Goal: Task Accomplishment & Management: Use online tool/utility

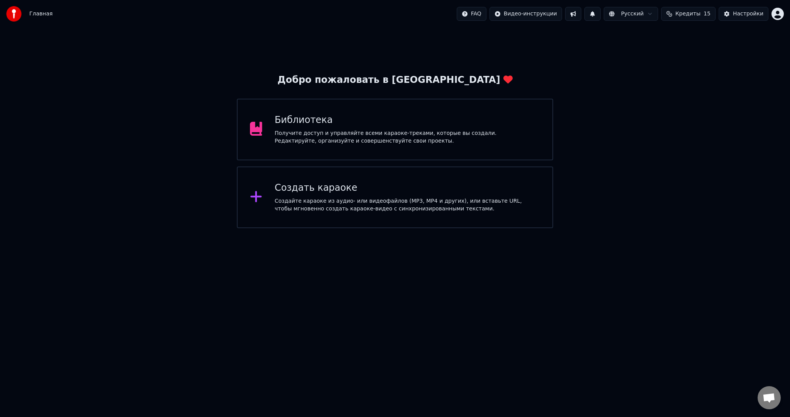
click at [371, 204] on div "Создайте караоке из аудио- или видеофайлов (MP3, MP4 и других), или вставьте UR…" at bounding box center [407, 204] width 265 height 15
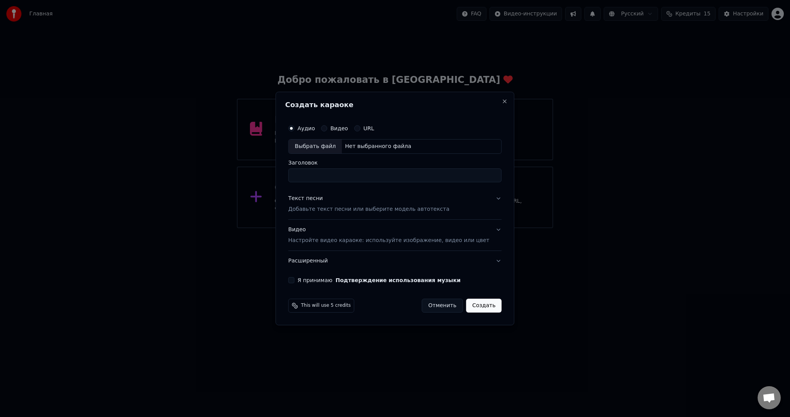
click at [312, 150] on div "Выбрать файл" at bounding box center [314, 147] width 53 height 14
type input "**********"
click at [310, 203] on div "Текст песни Добавьте текст песни или выберите модель автотекста" at bounding box center [368, 204] width 161 height 19
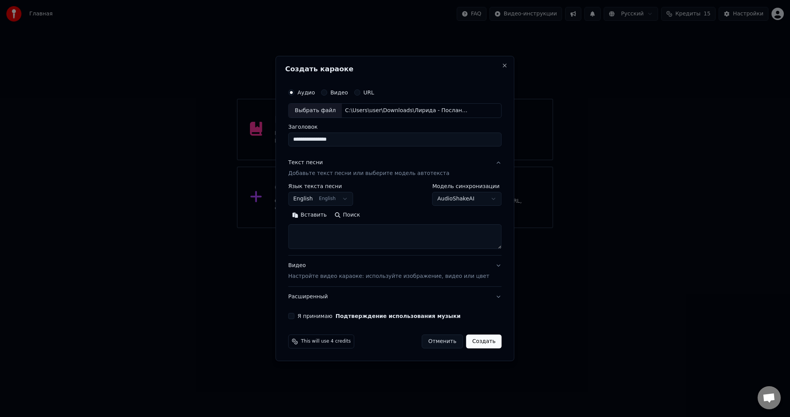
click at [322, 204] on body "**********" at bounding box center [395, 114] width 790 height 228
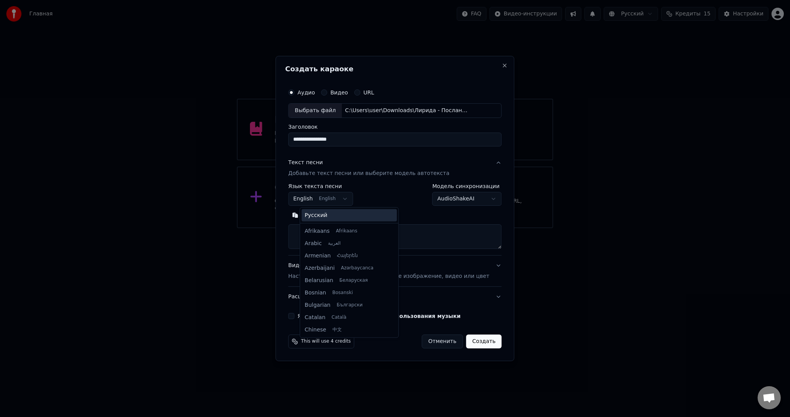
scroll to position [62, 0]
select select "**"
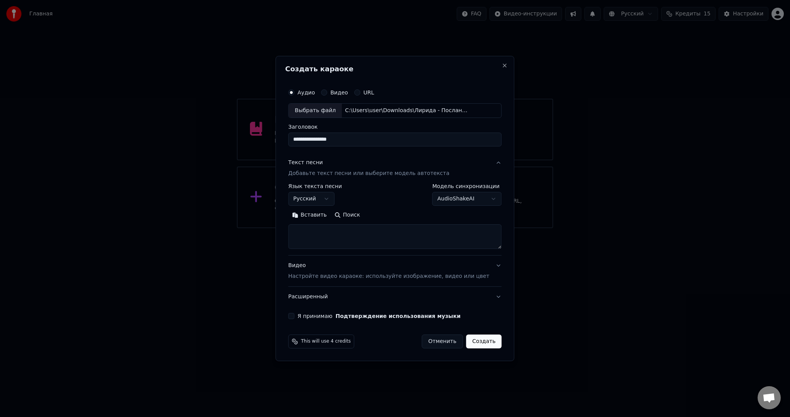
click at [328, 235] on textarea at bounding box center [394, 236] width 213 height 25
paste textarea "**********"
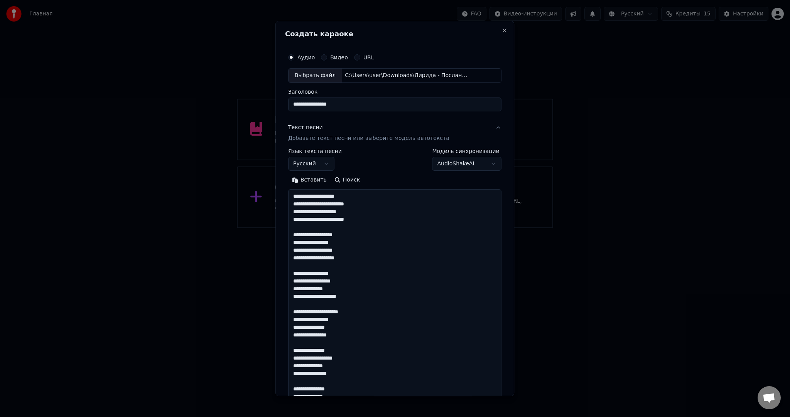
scroll to position [380, 0]
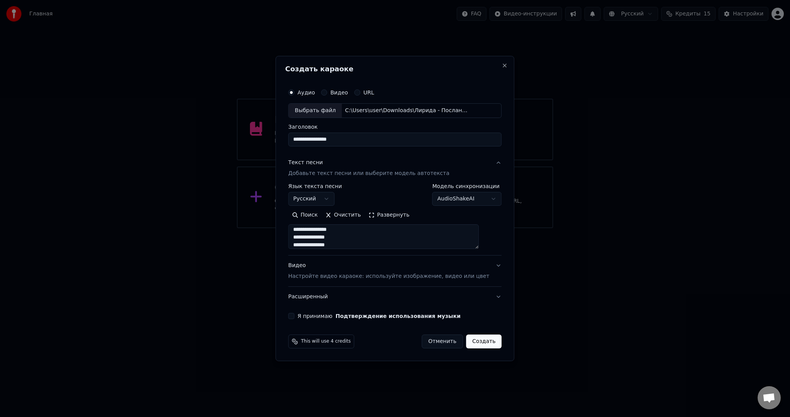
type textarea "**********"
click at [322, 273] on p "Настройте видео караоке: используйте изображение, видео или цвет" at bounding box center [388, 277] width 201 height 8
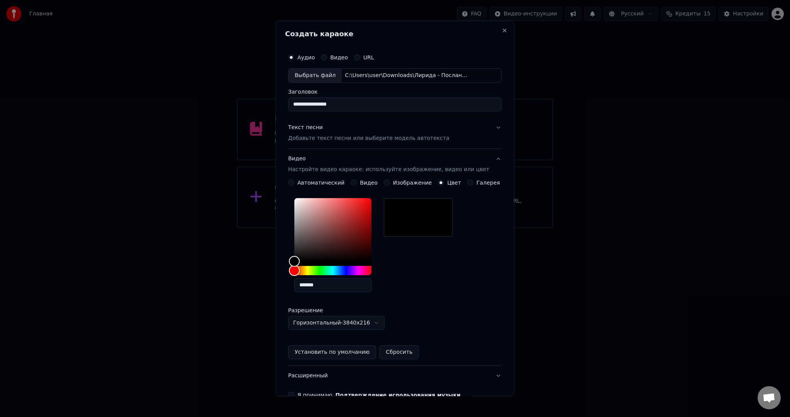
drag, startPoint x: 297, startPoint y: 394, endPoint x: 301, endPoint y: 389, distance: 6.1
click at [294, 395] on button "Я принимаю Подтверждение использования музыки" at bounding box center [291, 395] width 6 height 6
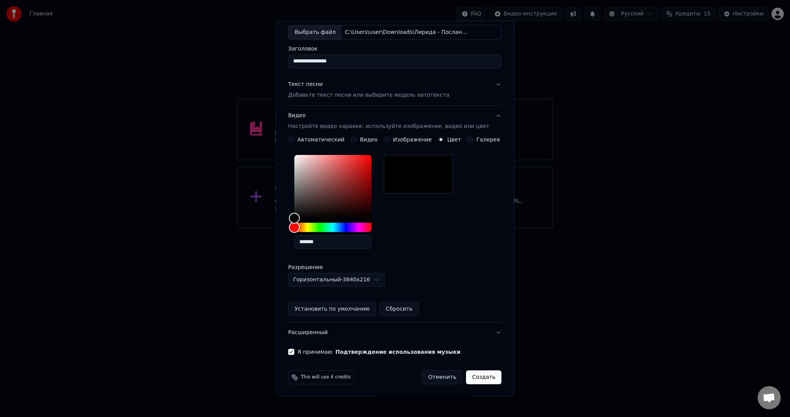
click at [475, 381] on button "Создать" at bounding box center [483, 378] width 35 height 14
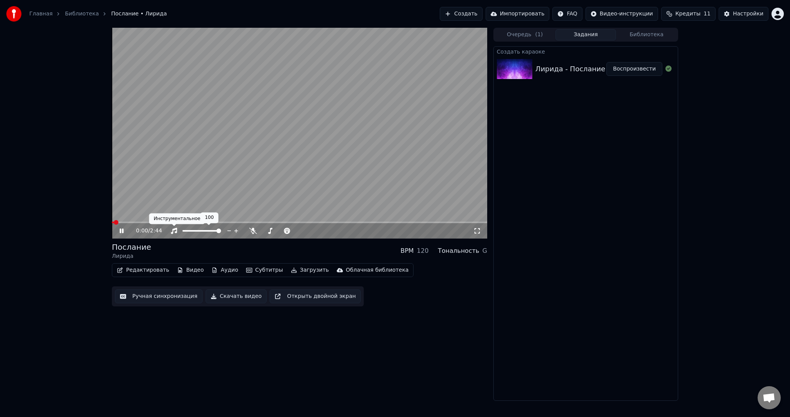
click at [216, 156] on video at bounding box center [299, 133] width 375 height 211
click at [252, 273] on button "Субтитры" at bounding box center [264, 270] width 43 height 11
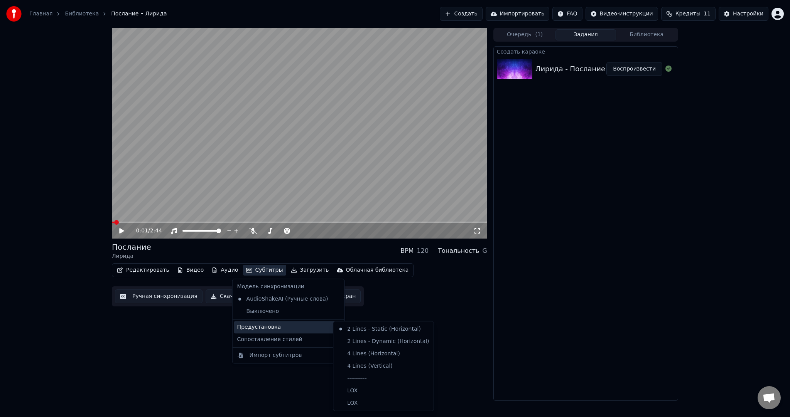
click at [260, 330] on div "Предустановка" at bounding box center [288, 327] width 109 height 12
click at [371, 378] on div "----------" at bounding box center [383, 379] width 97 height 12
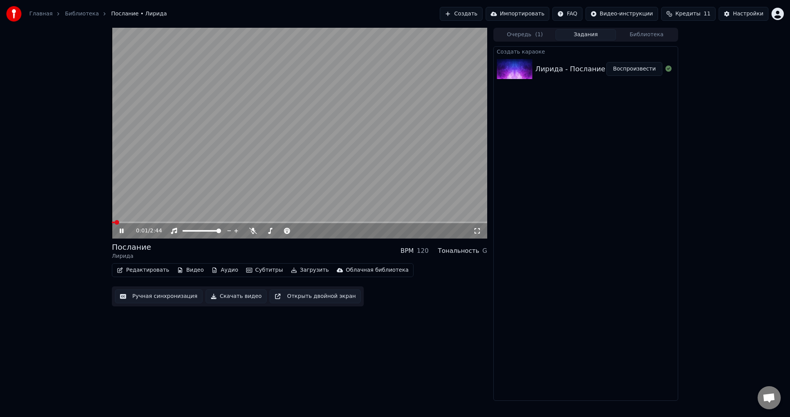
click at [173, 298] on button "Ручная синхронизация" at bounding box center [159, 297] width 88 height 14
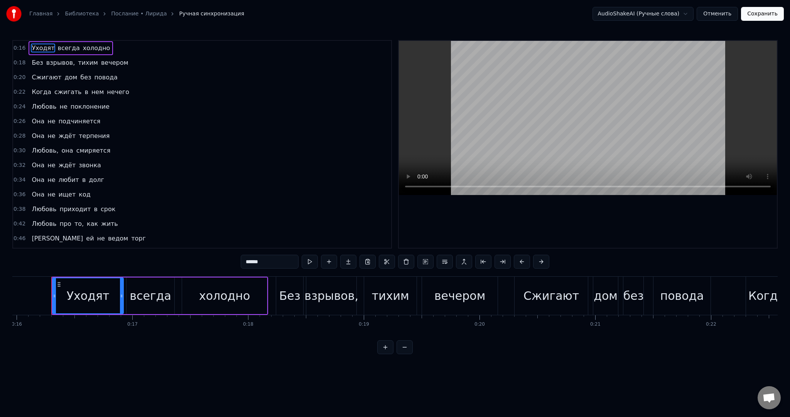
drag, startPoint x: 22, startPoint y: 287, endPoint x: 15, endPoint y: 291, distance: 7.5
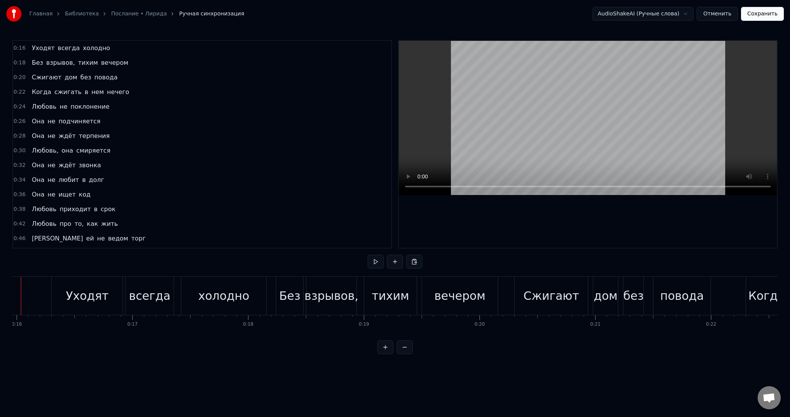
scroll to position [0, 1817]
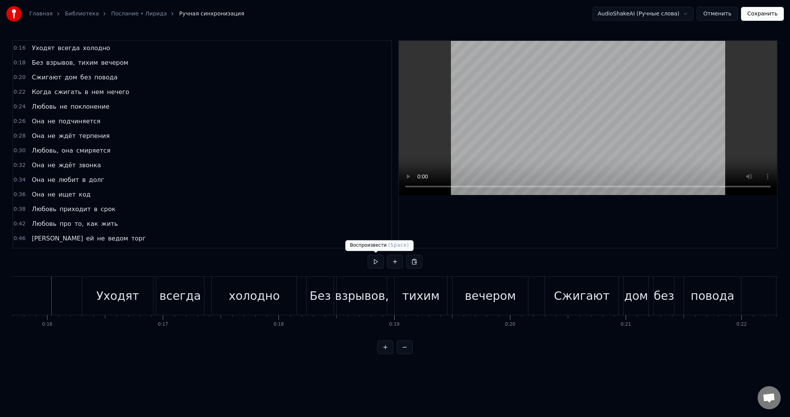
click at [372, 259] on button at bounding box center [376, 262] width 16 height 14
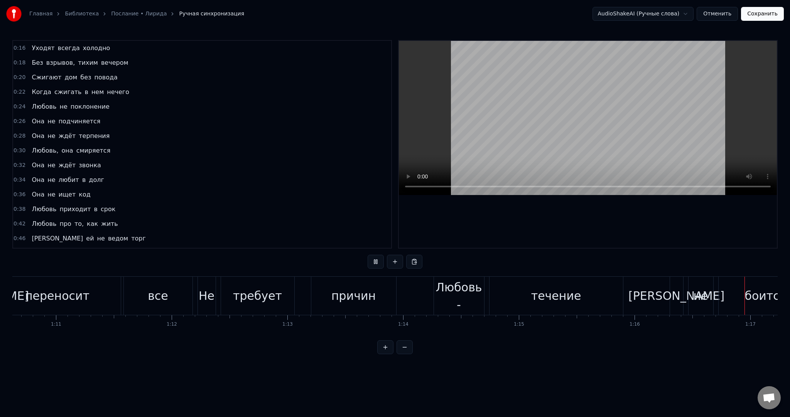
scroll to position [0, 8879]
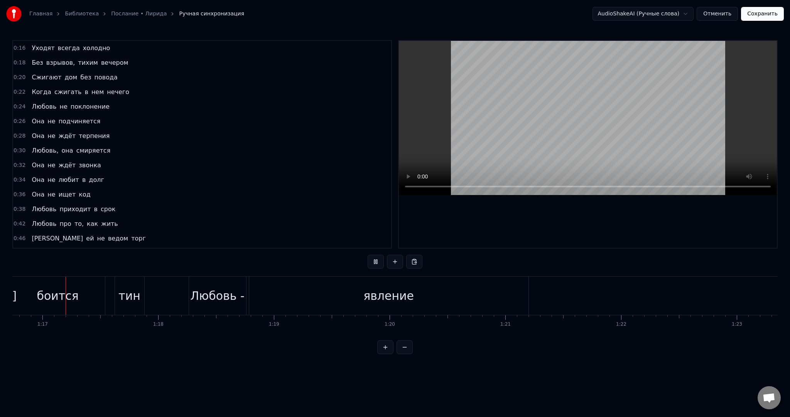
click at [374, 263] on button at bounding box center [376, 262] width 16 height 14
click at [373, 263] on button at bounding box center [376, 262] width 16 height 14
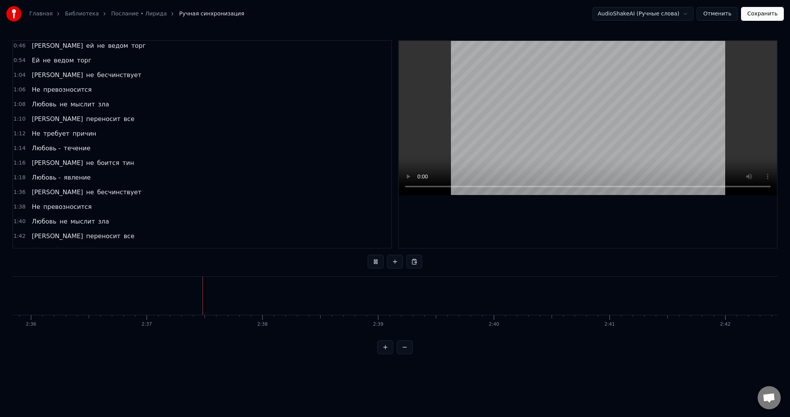
scroll to position [403, 0]
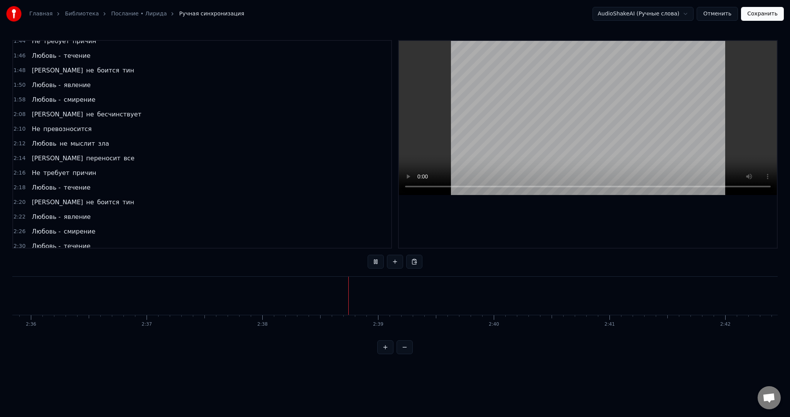
click at [765, 10] on button "Сохранить" at bounding box center [762, 14] width 43 height 14
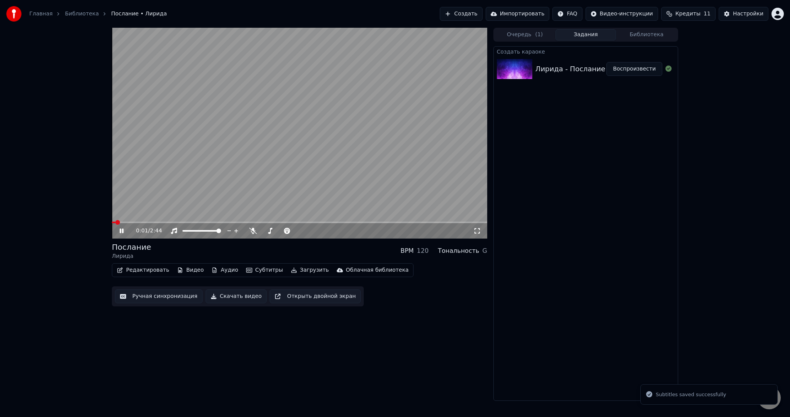
click at [167, 222] on span at bounding box center [299, 223] width 375 height 2
click at [320, 142] on video at bounding box center [299, 133] width 375 height 211
click at [294, 141] on video at bounding box center [299, 133] width 375 height 211
click at [320, 154] on video at bounding box center [299, 133] width 375 height 211
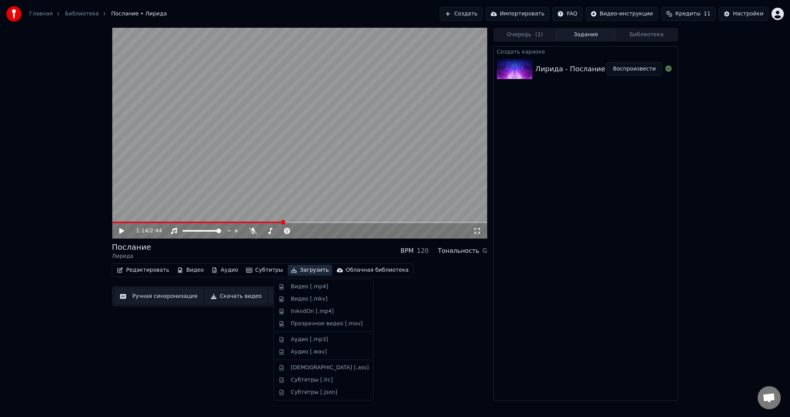
click at [290, 270] on button "Загрузить" at bounding box center [310, 270] width 44 height 11
click at [302, 285] on div "Видео [.mp4]" at bounding box center [309, 287] width 37 height 8
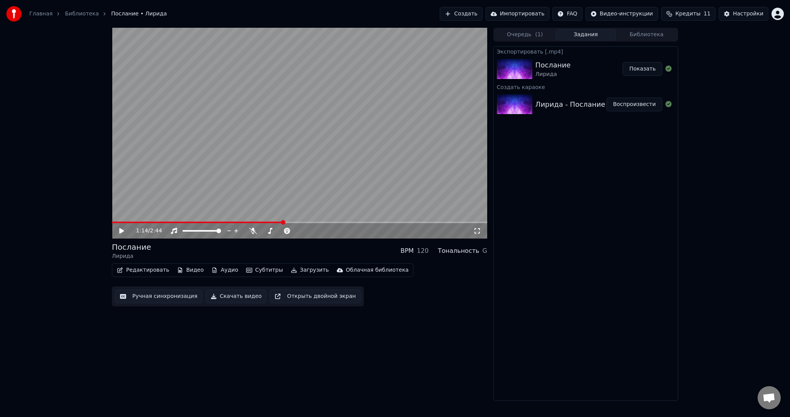
click at [650, 69] on button "Показать" at bounding box center [643, 69] width 40 height 14
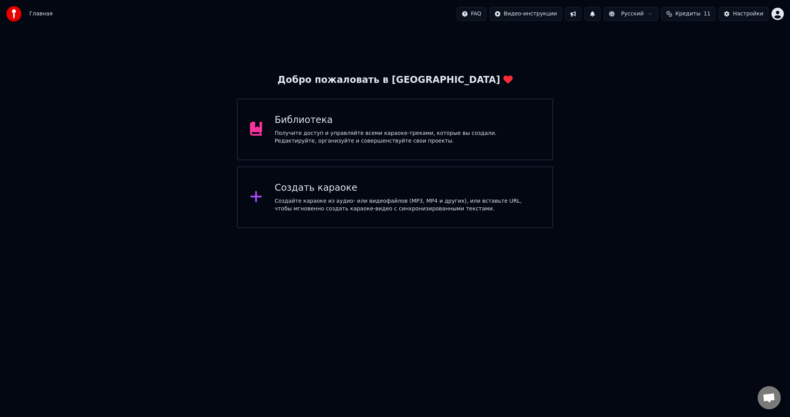
click at [352, 197] on div "Создайте караоке из аудио- или видеофайлов (MP3, MP4 и других), или вставьте UR…" at bounding box center [407, 204] width 265 height 15
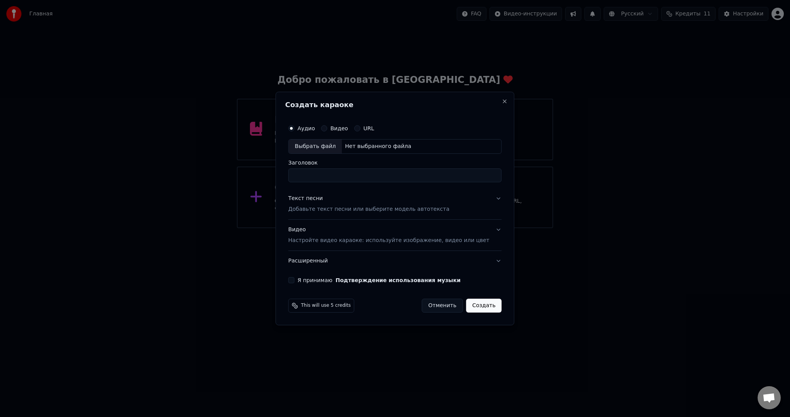
click at [317, 148] on div "Выбрать файл" at bounding box center [314, 147] width 53 height 14
type input "**********"
click at [306, 201] on div "Текст песни" at bounding box center [305, 199] width 35 height 8
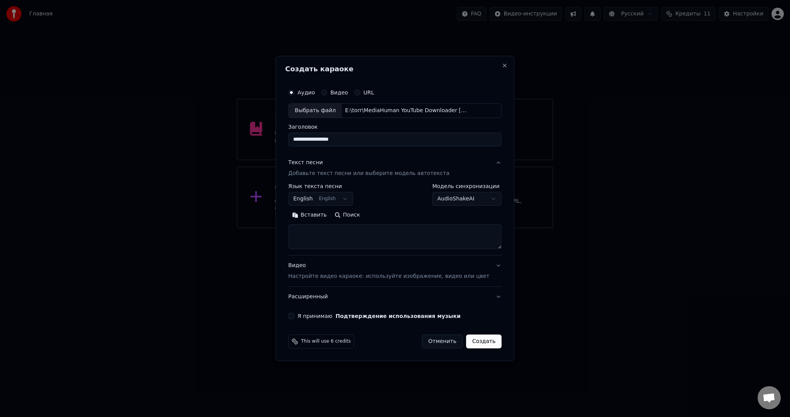
click at [341, 234] on textarea at bounding box center [394, 236] width 213 height 25
click at [329, 201] on body "**********" at bounding box center [395, 114] width 790 height 228
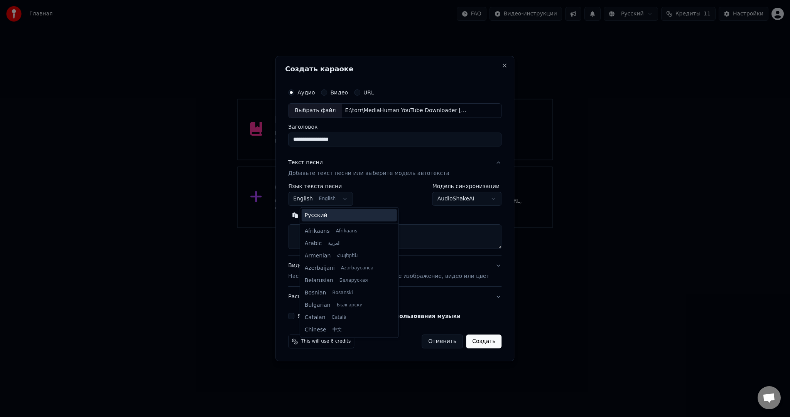
scroll to position [62, 0]
select select "**"
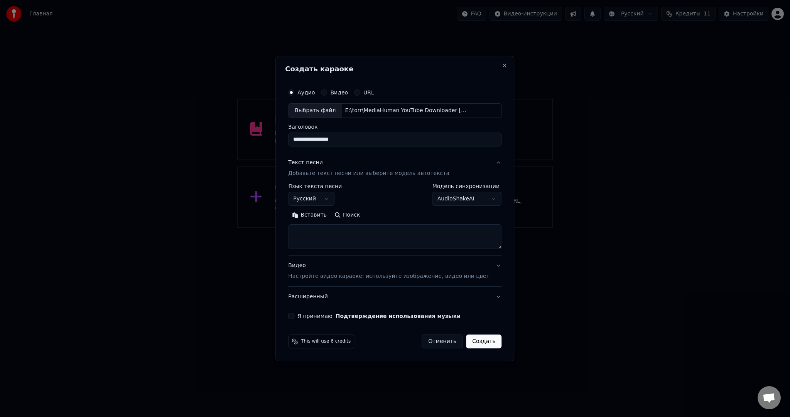
click at [335, 235] on textarea at bounding box center [394, 236] width 213 height 25
paste textarea "**********"
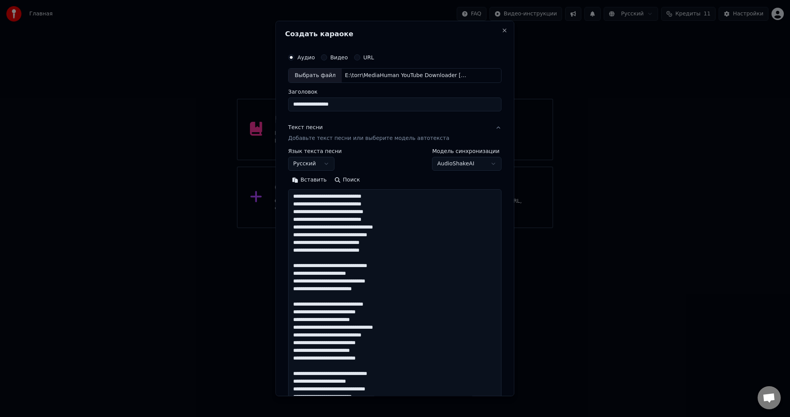
scroll to position [356, 0]
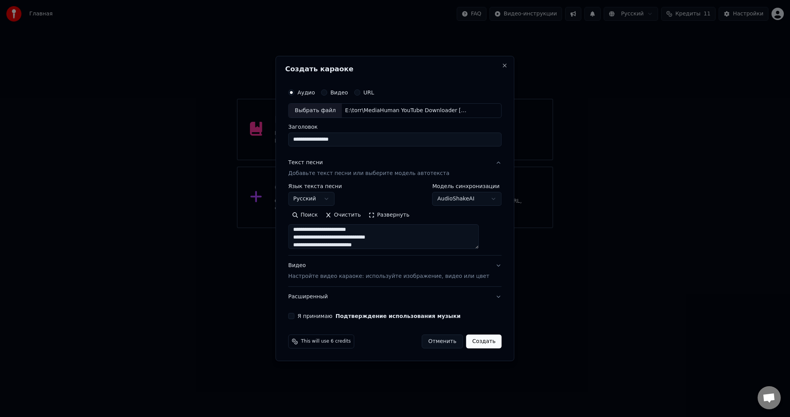
type textarea "**********"
click at [337, 275] on p "Настройте видео караоке: используйте изображение, видео или цвет" at bounding box center [388, 277] width 201 height 8
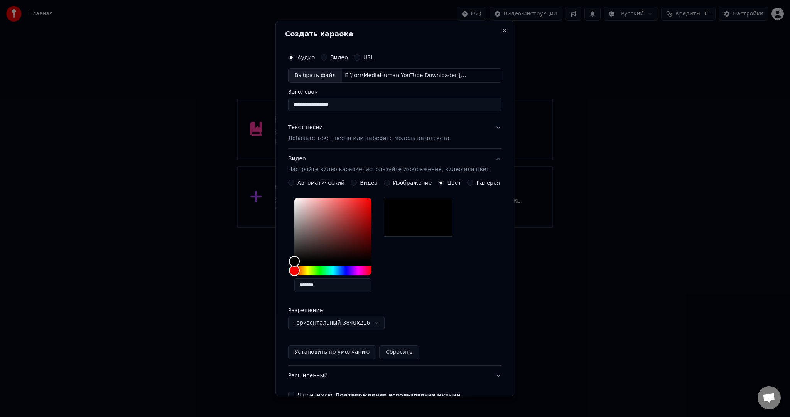
click at [357, 184] on div "Видео" at bounding box center [364, 183] width 27 height 6
click at [358, 183] on div "Видео" at bounding box center [364, 183] width 27 height 6
click at [353, 183] on button "Видео" at bounding box center [354, 183] width 6 height 6
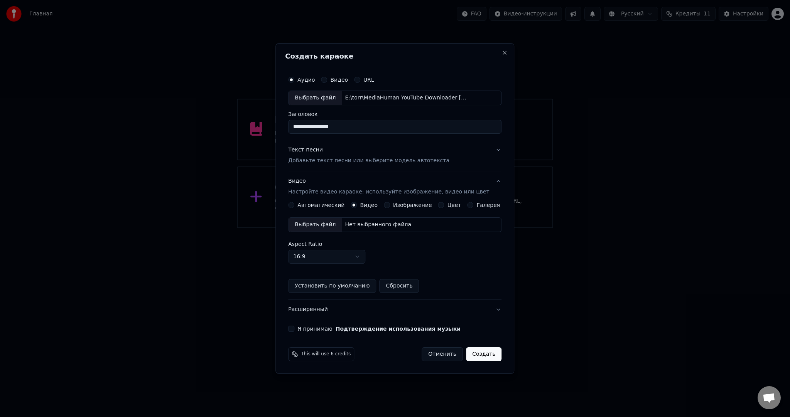
click at [317, 224] on div "Выбрать файл" at bounding box center [314, 225] width 53 height 14
click at [294, 330] on button "Я принимаю Подтверждение использования музыки" at bounding box center [291, 329] width 6 height 6
click at [483, 352] on button "Создать" at bounding box center [483, 355] width 35 height 14
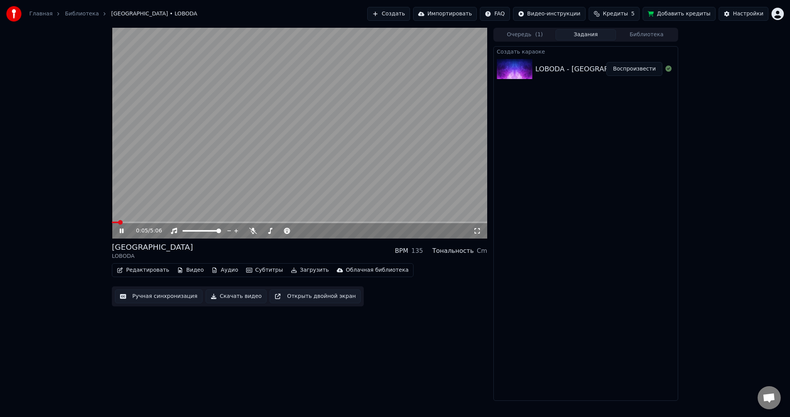
click at [238, 143] on video at bounding box center [299, 133] width 375 height 211
click at [256, 272] on button "Субтитры" at bounding box center [264, 270] width 43 height 11
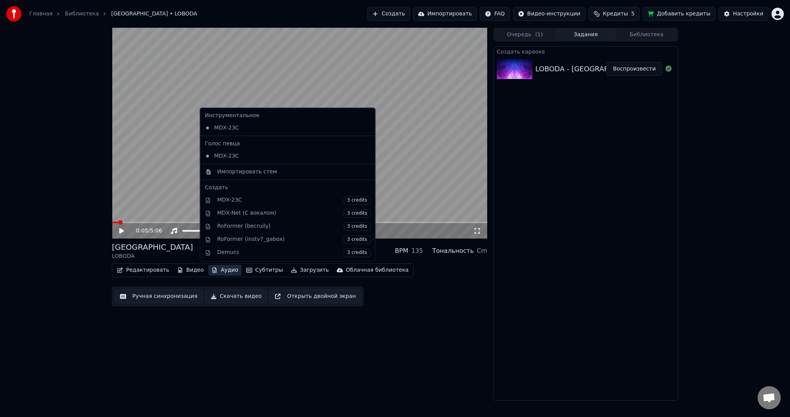
click at [185, 251] on div "Новый Рим LOBODA BPM 135 Тональность Cm" at bounding box center [299, 251] width 375 height 19
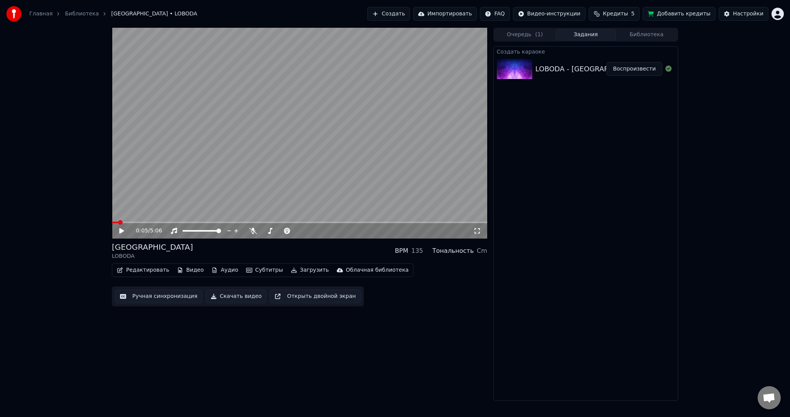
click at [252, 272] on button "Субтитры" at bounding box center [264, 270] width 43 height 11
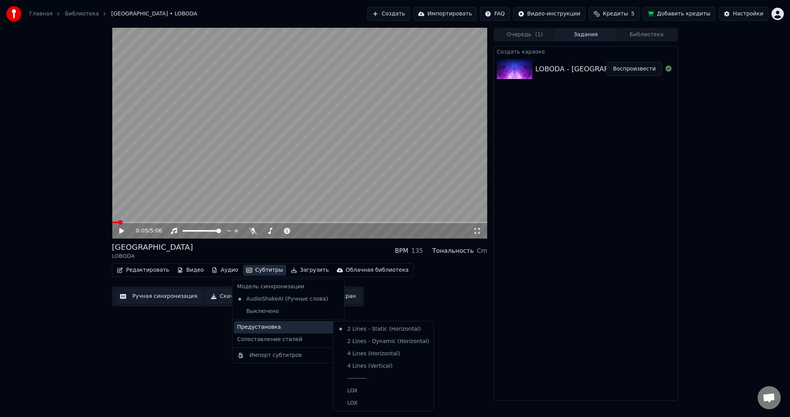
drag, startPoint x: 283, startPoint y: 330, endPoint x: 369, endPoint y: 341, distance: 86.4
click at [286, 330] on div "Предустановка" at bounding box center [288, 327] width 109 height 12
drag, startPoint x: 376, startPoint y: 375, endPoint x: 287, endPoint y: 336, distance: 96.9
click at [376, 375] on div "----------" at bounding box center [383, 379] width 97 height 12
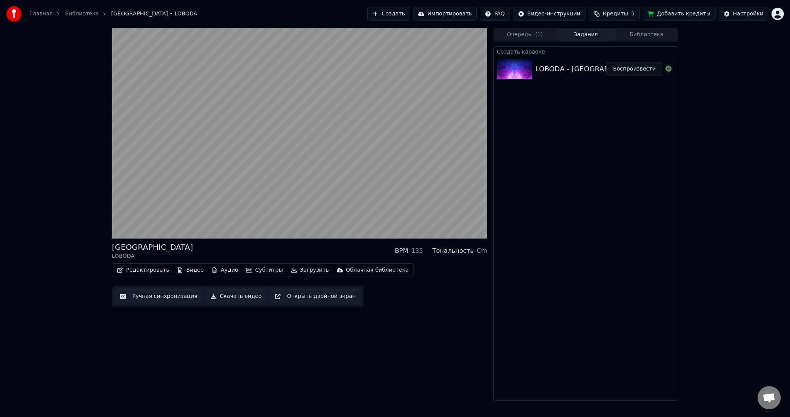
click at [190, 296] on button "Ручная синхронизация" at bounding box center [159, 297] width 88 height 14
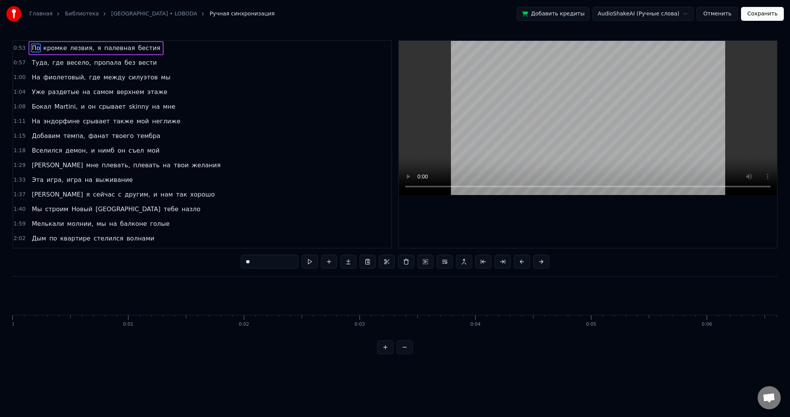
scroll to position [0, 6191]
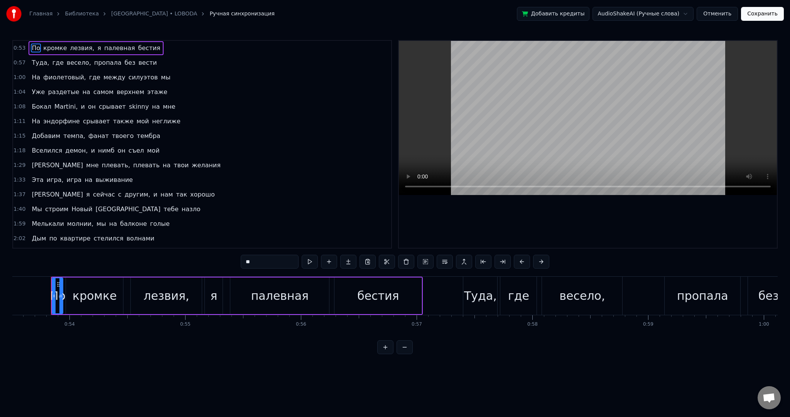
click at [7, 293] on div "Главная Библиотека [GEOGRAPHIC_DATA] • LOBODA Ручная синхронизация Добавить кре…" at bounding box center [395, 177] width 790 height 354
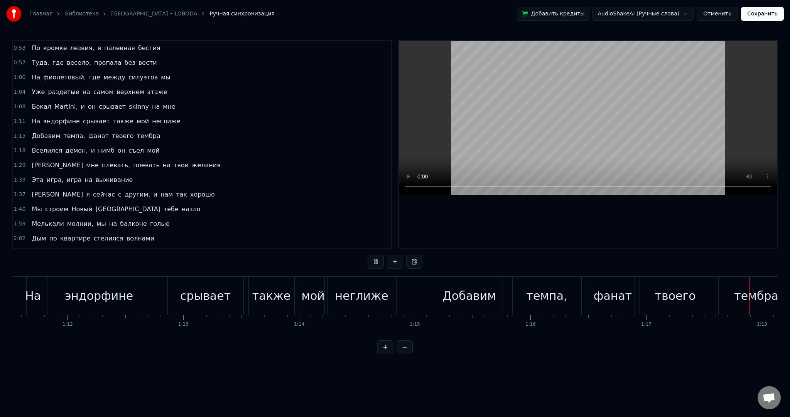
scroll to position [0, 8982]
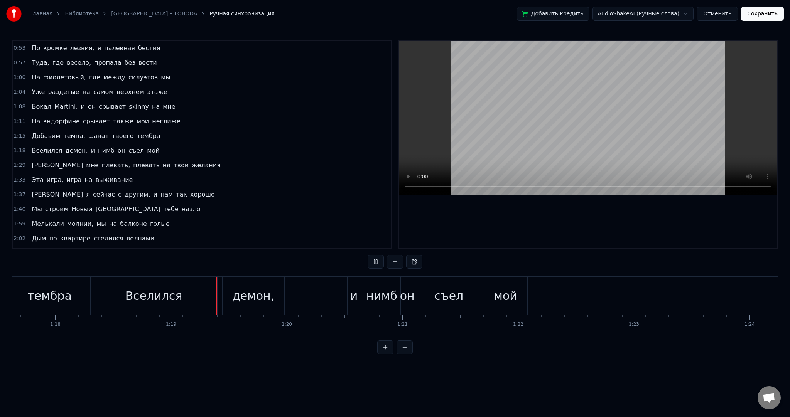
click at [610, 131] on video at bounding box center [588, 118] width 378 height 154
click at [124, 285] on div "Вселился" at bounding box center [154, 296] width 127 height 38
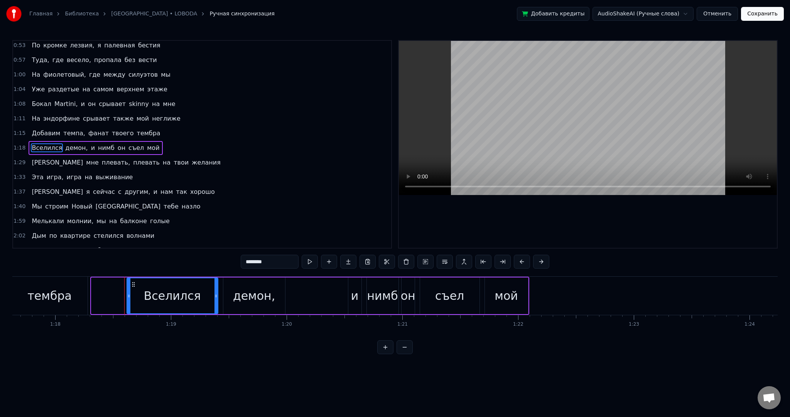
drag, startPoint x: 92, startPoint y: 292, endPoint x: 127, endPoint y: 292, distance: 35.5
click at [127, 292] on div at bounding box center [128, 295] width 3 height 35
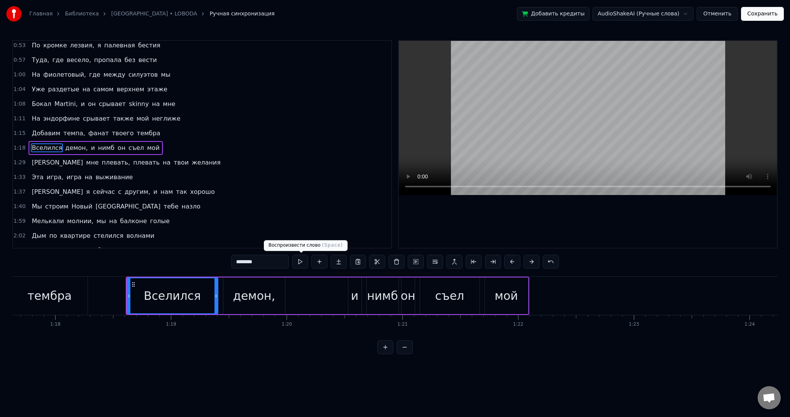
click at [305, 259] on button at bounding box center [300, 262] width 16 height 14
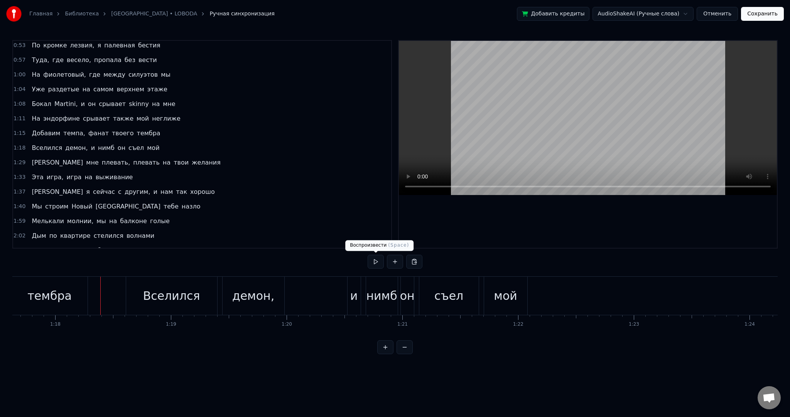
click at [377, 262] on button at bounding box center [376, 262] width 16 height 14
click at [371, 260] on button at bounding box center [376, 262] width 16 height 14
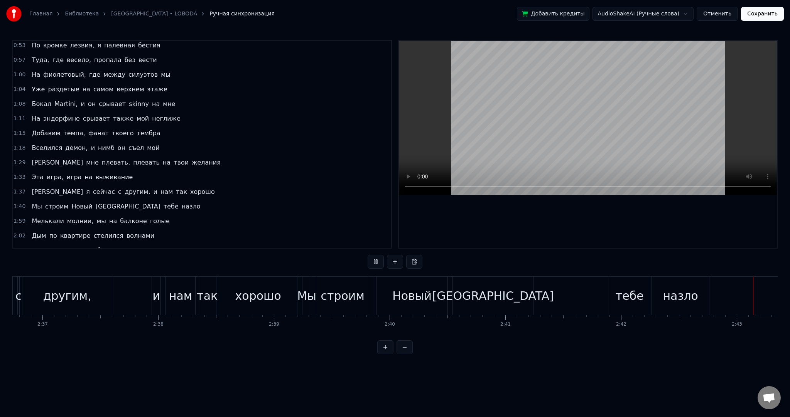
scroll to position [0, 18844]
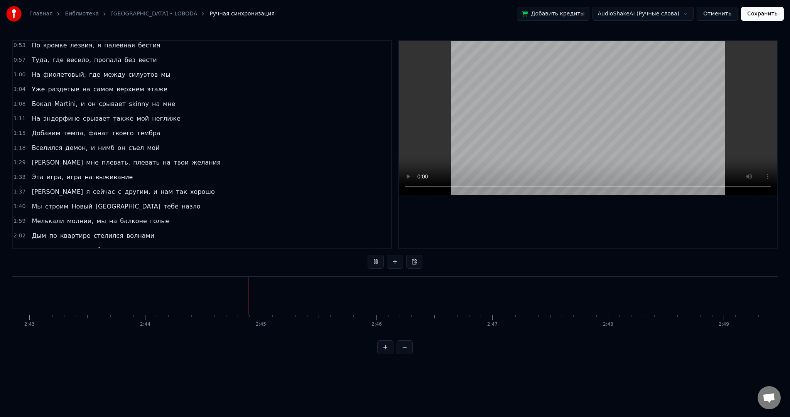
click at [558, 124] on video at bounding box center [588, 118] width 378 height 154
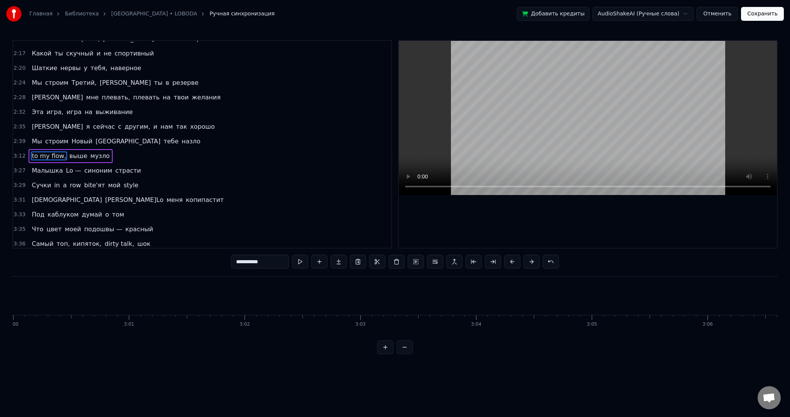
scroll to position [0, 22187]
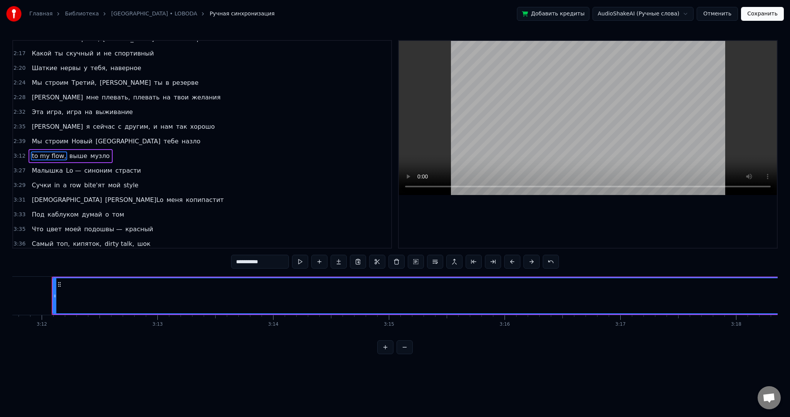
type input "****"
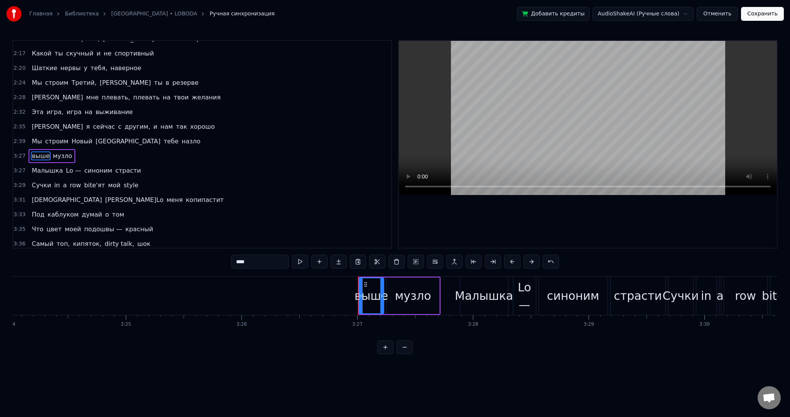
scroll to position [0, 23563]
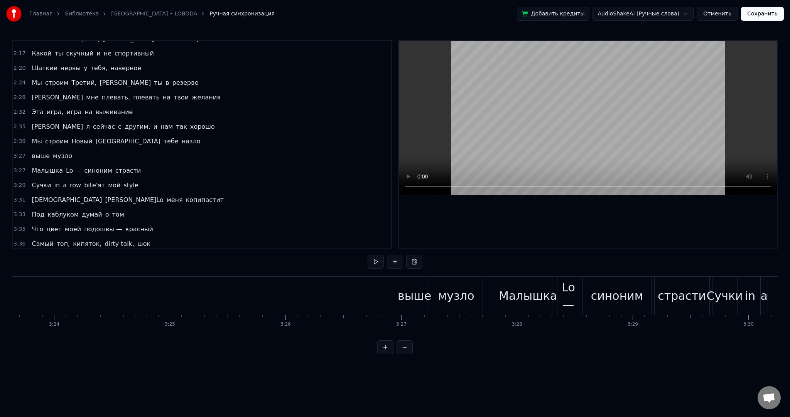
click at [390, 261] on button at bounding box center [395, 262] width 16 height 14
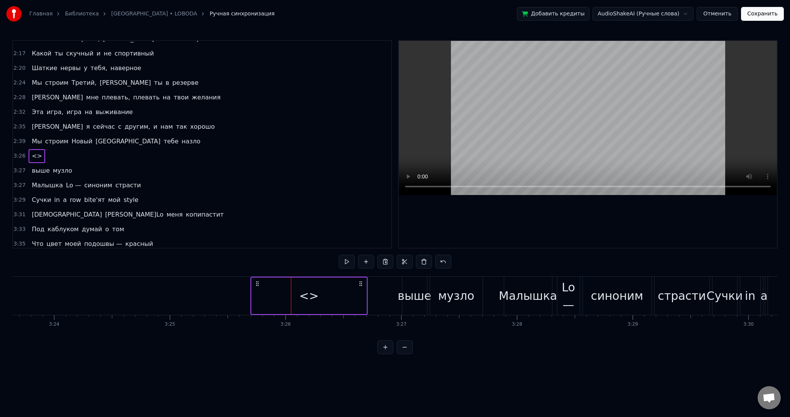
drag, startPoint x: 295, startPoint y: 283, endPoint x: 254, endPoint y: 282, distance: 41.7
click at [254, 282] on icon at bounding box center [257, 284] width 6 height 6
drag, startPoint x: 277, startPoint y: 286, endPoint x: 272, endPoint y: 286, distance: 4.2
click at [277, 287] on div "<>" at bounding box center [305, 296] width 115 height 37
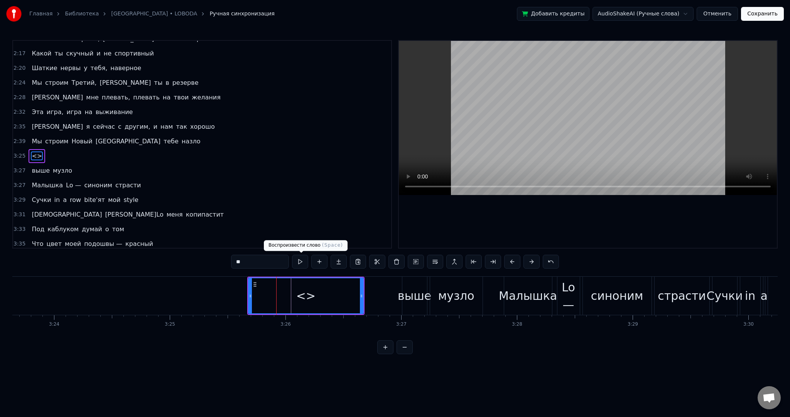
drag, startPoint x: 255, startPoint y: 263, endPoint x: 199, endPoint y: 260, distance: 56.0
click at [200, 261] on div "0:53 По кромке лезвия, я палевная бестия 0:57 Туда, где весело, пропала без вес…" at bounding box center [394, 197] width 765 height 314
paste input "**********"
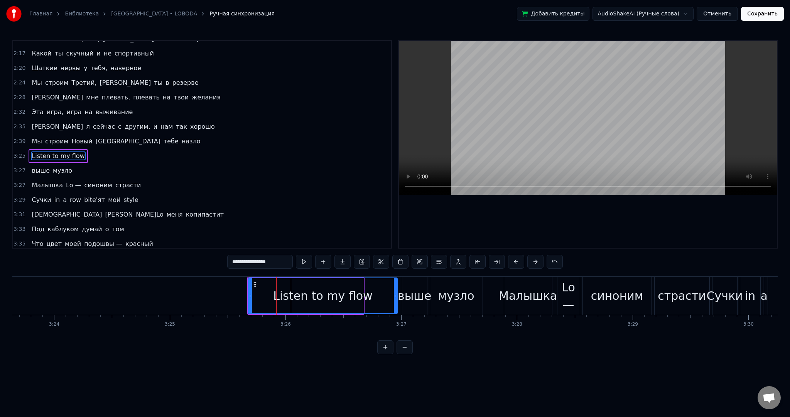
drag, startPoint x: 363, startPoint y: 294, endPoint x: 395, endPoint y: 292, distance: 32.5
click at [395, 292] on div at bounding box center [395, 295] width 3 height 35
type input "**********"
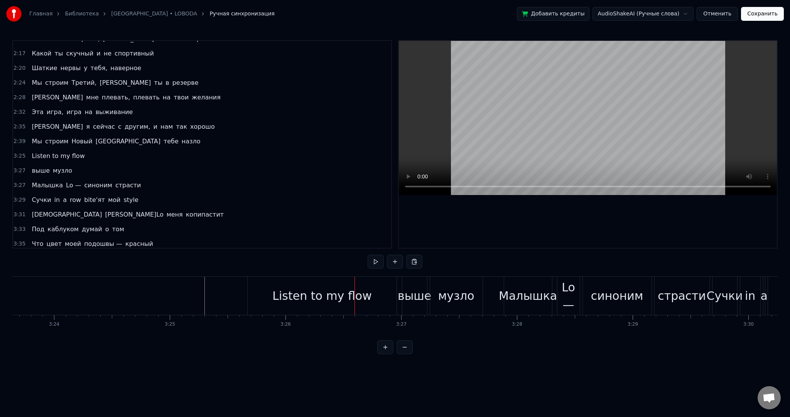
click at [276, 296] on div "Listen to my flow" at bounding box center [322, 296] width 149 height 38
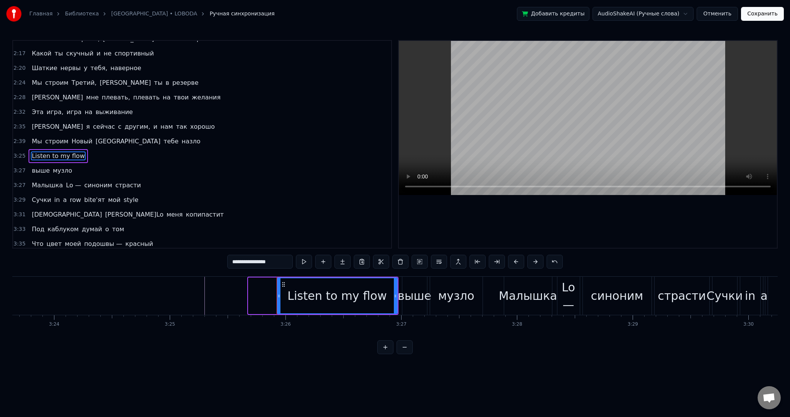
drag, startPoint x: 251, startPoint y: 295, endPoint x: 280, endPoint y: 295, distance: 28.9
click at [280, 295] on icon at bounding box center [278, 296] width 3 height 6
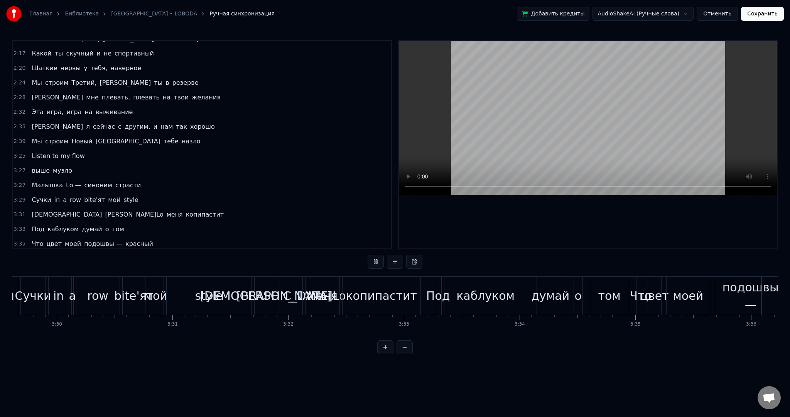
scroll to position [0, 24959]
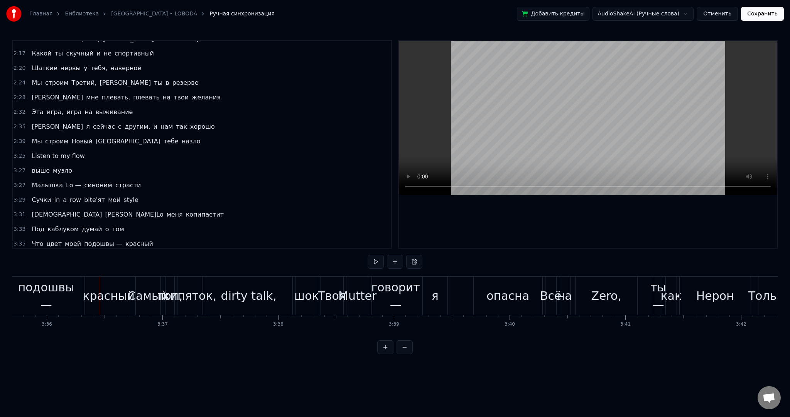
click at [645, 151] on video at bounding box center [588, 118] width 378 height 154
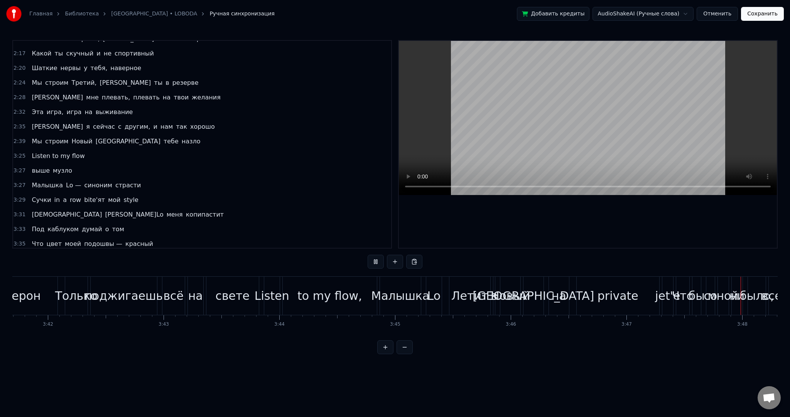
scroll to position [0, 26359]
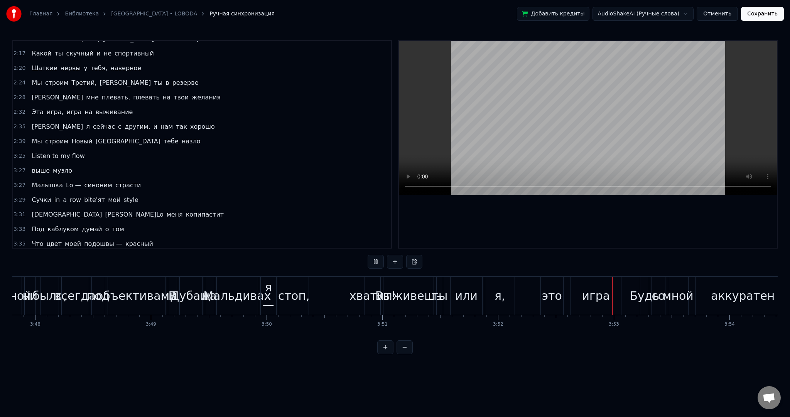
drag, startPoint x: 533, startPoint y: 140, endPoint x: 531, endPoint y: 133, distance: 7.7
click at [530, 138] on video at bounding box center [588, 118] width 378 height 154
click at [333, 300] on div "В Дубаи, на Мальдивах я — стоп, хватит!" at bounding box center [275, 296] width 214 height 38
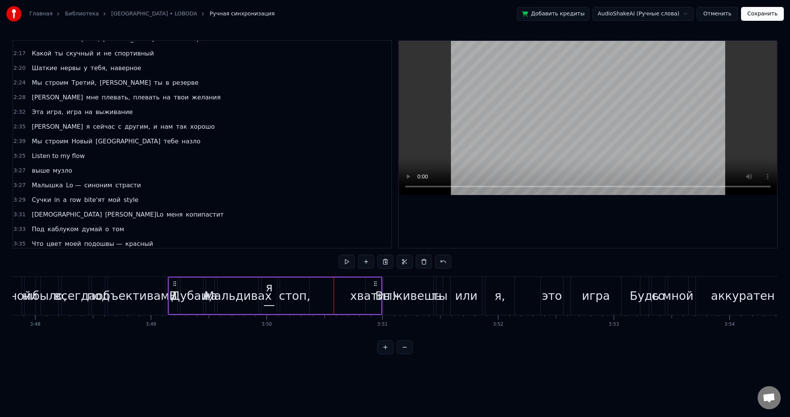
click at [373, 283] on icon at bounding box center [375, 284] width 6 height 6
click at [371, 292] on div "хватит!" at bounding box center [373, 295] width 46 height 17
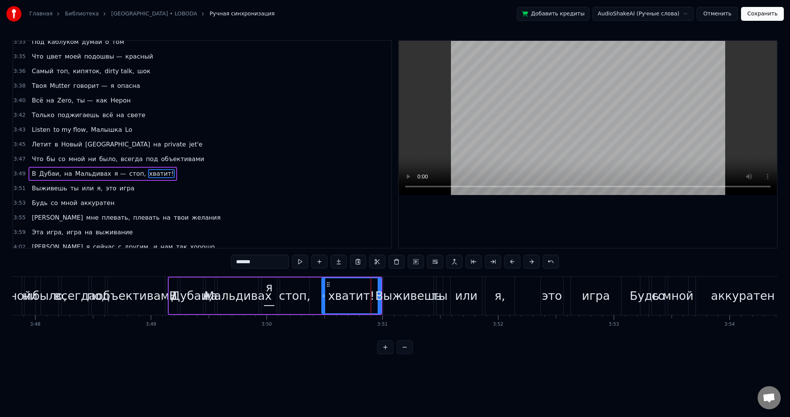
drag, startPoint x: 368, startPoint y: 288, endPoint x: 329, endPoint y: 288, distance: 39.3
click at [322, 288] on div at bounding box center [323, 295] width 3 height 35
click at [322, 283] on icon at bounding box center [324, 285] width 6 height 6
drag, startPoint x: 376, startPoint y: 291, endPoint x: 354, endPoint y: 291, distance: 22.0
click at [354, 291] on div at bounding box center [355, 295] width 3 height 35
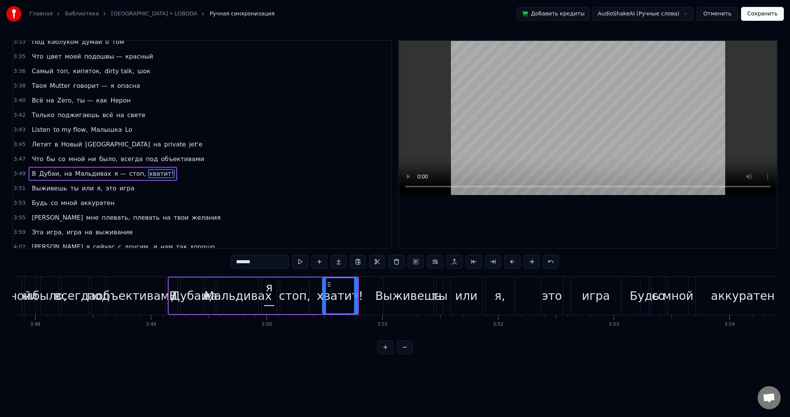
drag, startPoint x: 319, startPoint y: 295, endPoint x: 324, endPoint y: 293, distance: 5.6
click at [324, 293] on icon at bounding box center [324, 296] width 3 height 6
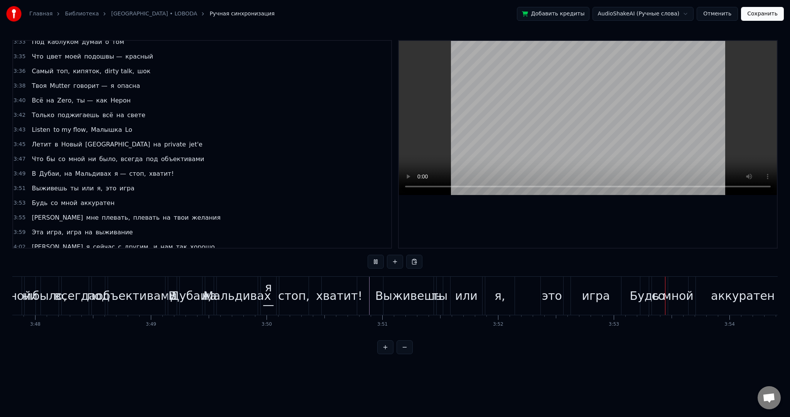
drag, startPoint x: 635, startPoint y: 108, endPoint x: 607, endPoint y: 109, distance: 28.2
click at [635, 108] on video at bounding box center [588, 118] width 378 height 154
click at [607, 105] on video at bounding box center [588, 118] width 378 height 154
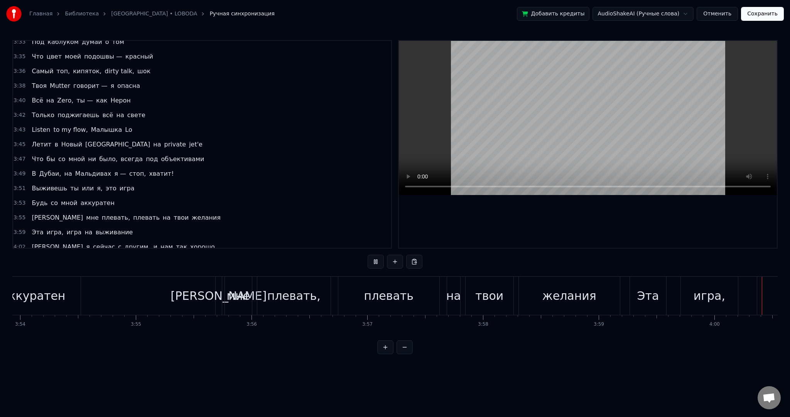
scroll to position [0, 27775]
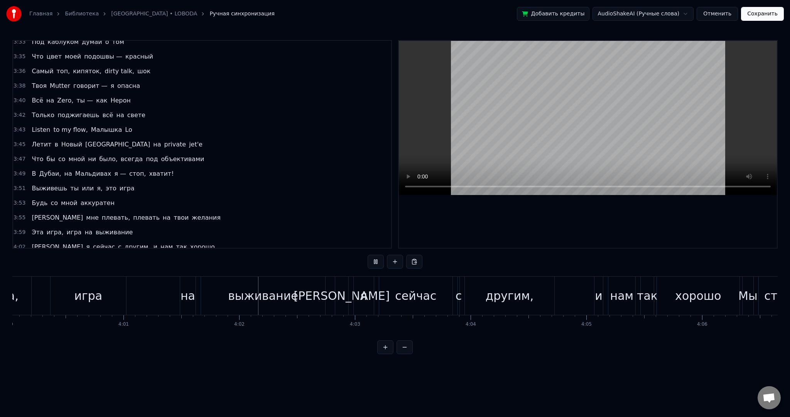
drag, startPoint x: 658, startPoint y: 128, endPoint x: 644, endPoint y: 128, distance: 13.9
click at [656, 128] on video at bounding box center [588, 118] width 378 height 154
click at [629, 116] on video at bounding box center [588, 118] width 378 height 154
drag, startPoint x: 616, startPoint y: 105, endPoint x: 614, endPoint y: 113, distance: 9.2
click at [616, 107] on video at bounding box center [588, 118] width 378 height 154
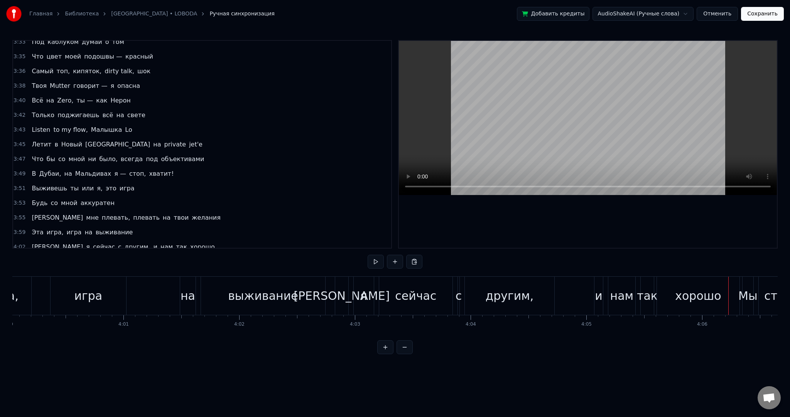
click at [602, 115] on video at bounding box center [588, 118] width 378 height 154
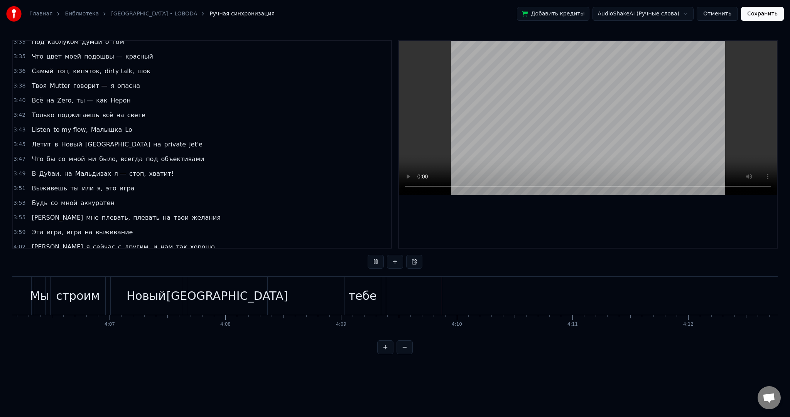
click at [632, 109] on video at bounding box center [588, 118] width 378 height 154
click at [181, 257] on span "назло" at bounding box center [191, 261] width 20 height 9
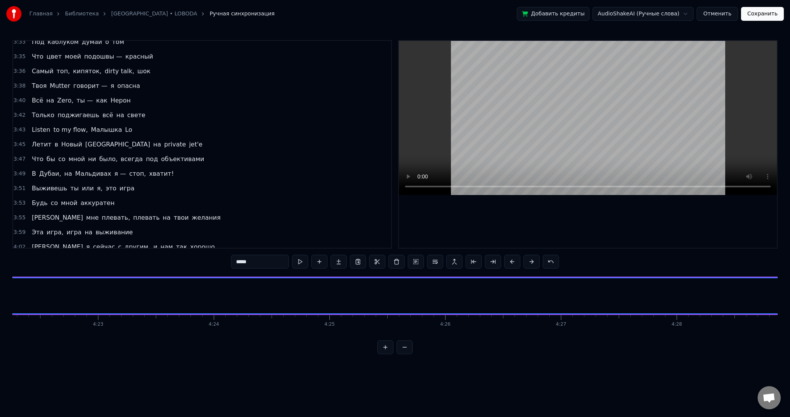
scroll to position [0, 29793]
drag, startPoint x: 251, startPoint y: 259, endPoint x: 188, endPoint y: 255, distance: 63.8
click at [190, 255] on div "0:53 По кромке лезвия, я палевная бестия 0:57 Туда, где весело, пропала без вес…" at bounding box center [394, 197] width 765 height 314
click at [181, 257] on span "назло" at bounding box center [191, 261] width 20 height 9
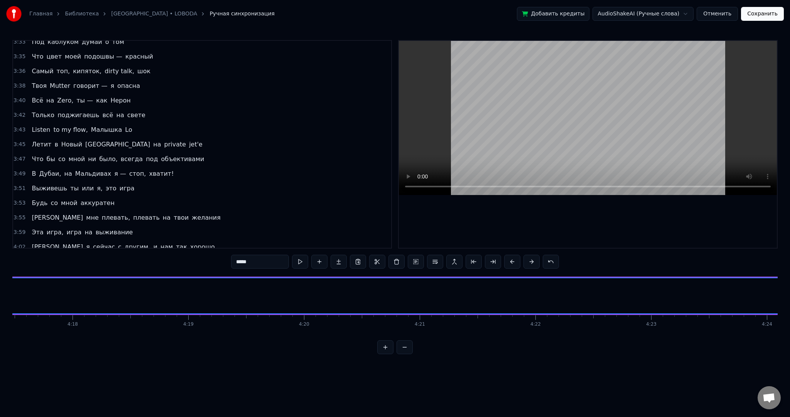
scroll to position [0, 28817]
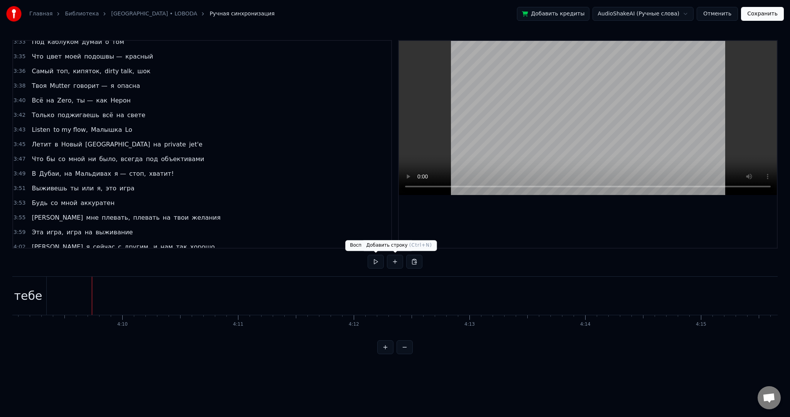
click at [393, 264] on button at bounding box center [395, 262] width 16 height 14
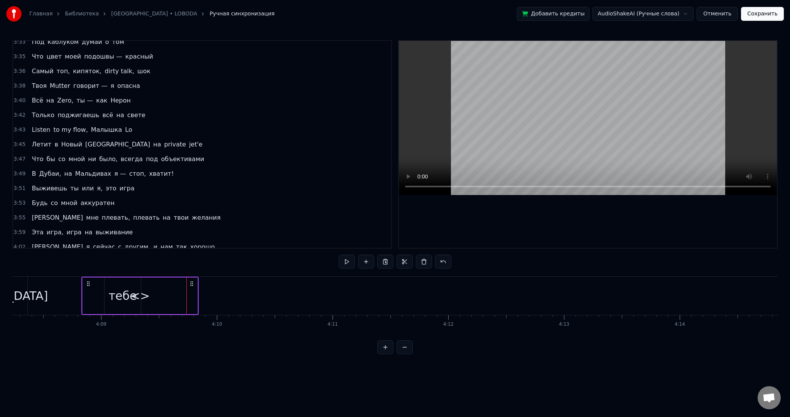
scroll to position [0, 28699]
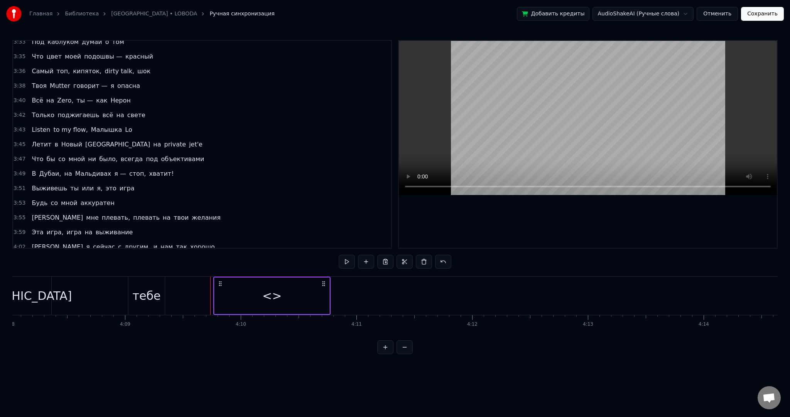
drag, startPoint x: 97, startPoint y: 282, endPoint x: 218, endPoint y: 293, distance: 121.2
click at [218, 293] on div "<>" at bounding box center [271, 296] width 117 height 38
click at [272, 293] on div "<>" at bounding box center [270, 295] width 19 height 17
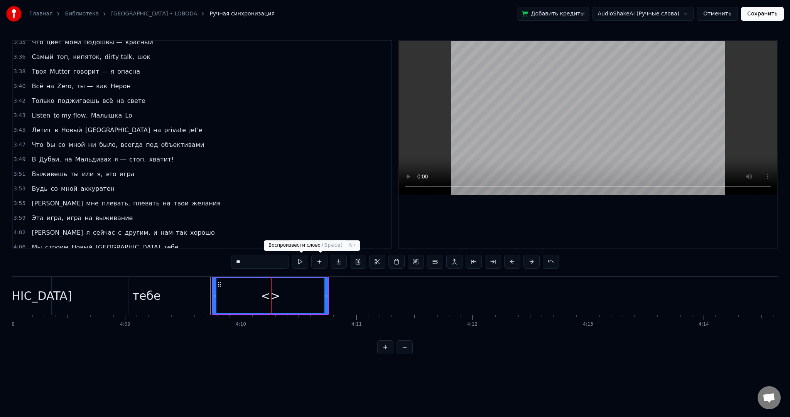
drag, startPoint x: 213, startPoint y: 256, endPoint x: 181, endPoint y: 255, distance: 32.8
click at [192, 255] on div "0:53 По кромке лезвия, я палевная бестия 0:57 Туда, где весело, пропала без вес…" at bounding box center [394, 197] width 765 height 314
paste input "***"
type input "*****"
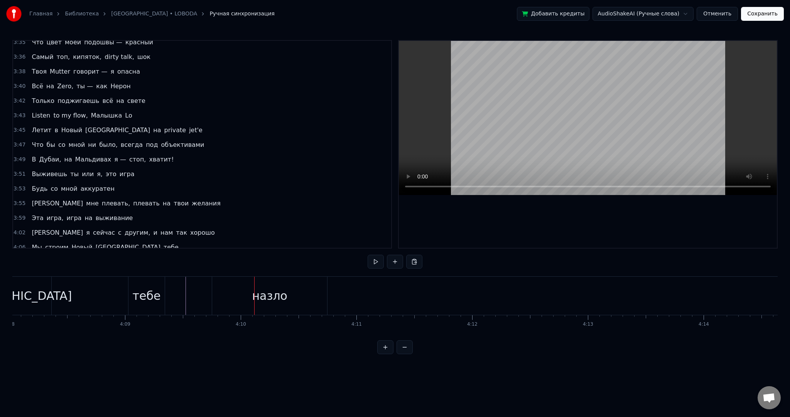
click at [258, 290] on div "назло" at bounding box center [269, 295] width 35 height 17
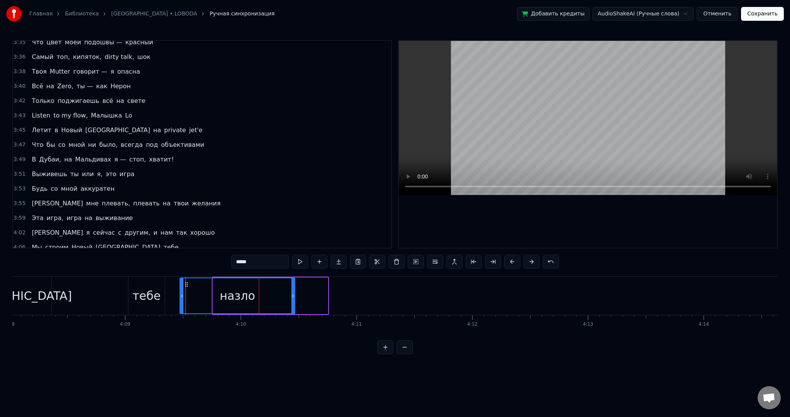
drag, startPoint x: 219, startPoint y: 283, endPoint x: 201, endPoint y: 289, distance: 19.1
click at [209, 288] on div "назло" at bounding box center [238, 295] width 114 height 35
click at [159, 291] on div "тебе" at bounding box center [146, 296] width 36 height 38
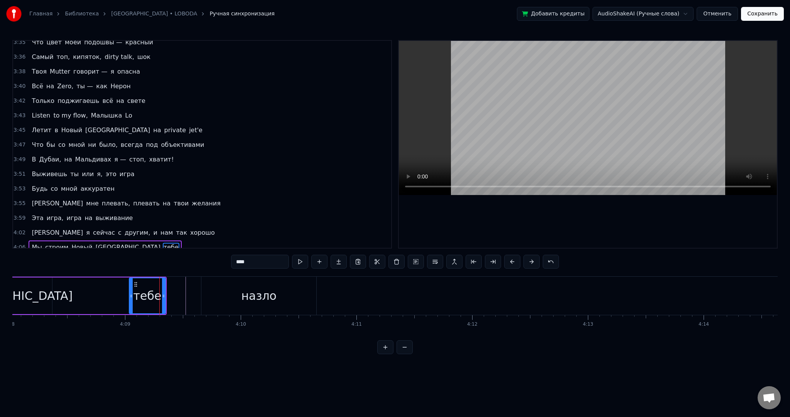
click at [211, 285] on div "назло" at bounding box center [258, 296] width 115 height 38
type input "*****"
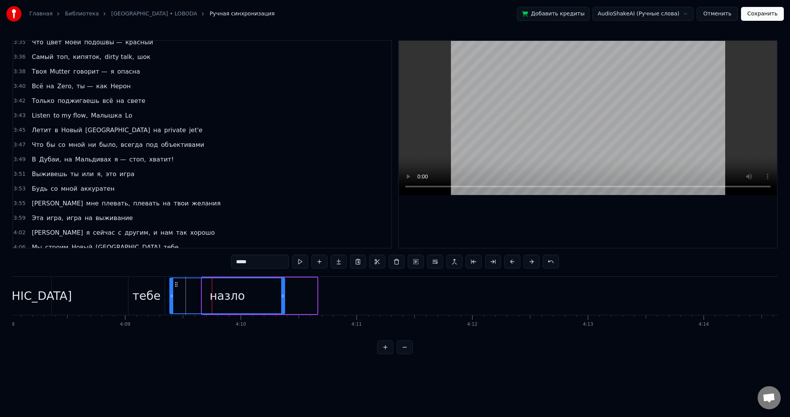
drag, startPoint x: 197, startPoint y: 283, endPoint x: 175, endPoint y: 283, distance: 22.0
click at [175, 283] on icon at bounding box center [176, 285] width 6 height 6
click at [197, 288] on div "назло" at bounding box center [227, 295] width 114 height 35
drag, startPoint x: 172, startPoint y: 292, endPoint x: 187, endPoint y: 293, distance: 15.9
click at [187, 293] on div at bounding box center [188, 295] width 3 height 35
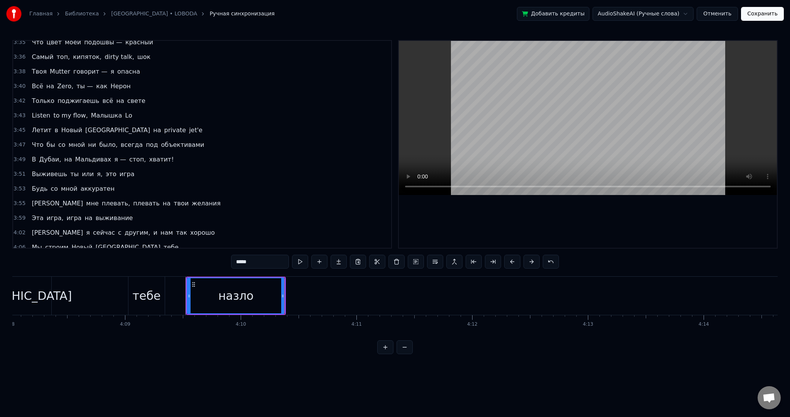
drag, startPoint x: 191, startPoint y: 284, endPoint x: 179, endPoint y: 284, distance: 12.3
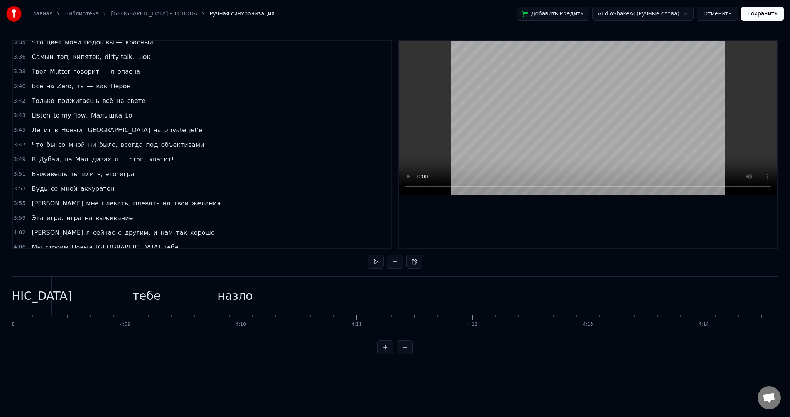
click at [191, 284] on div "назло" at bounding box center [235, 296] width 98 height 38
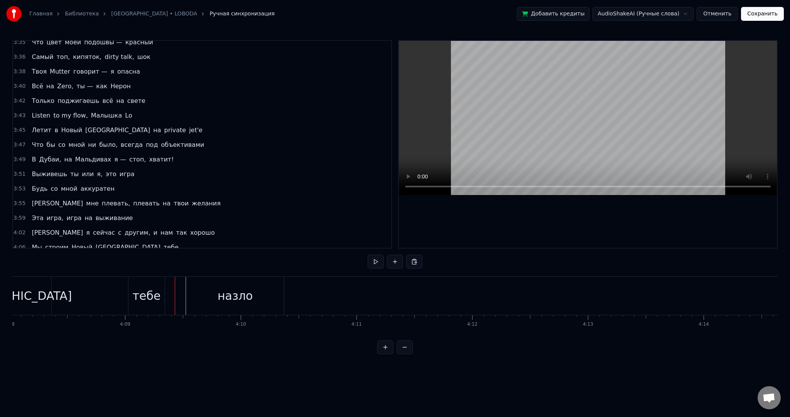
click at [205, 291] on div "назло" at bounding box center [235, 296] width 98 height 38
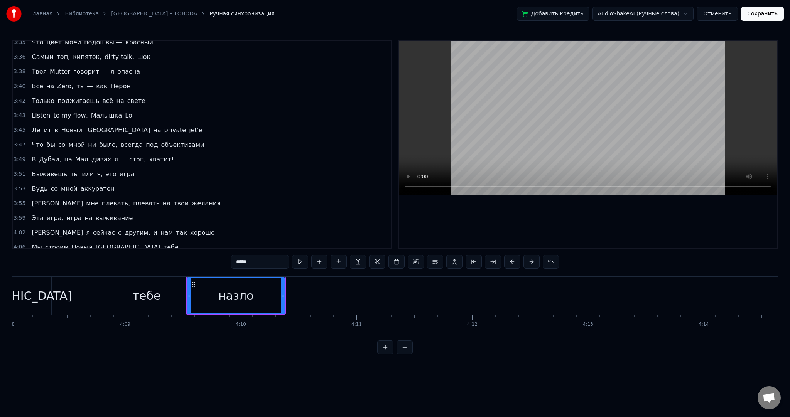
drag, startPoint x: 191, startPoint y: 284, endPoint x: 201, endPoint y: 288, distance: 10.2
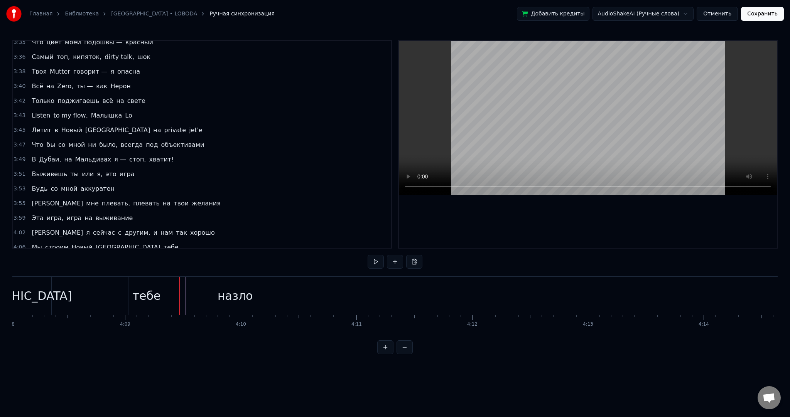
click at [202, 288] on div "назло" at bounding box center [235, 296] width 98 height 38
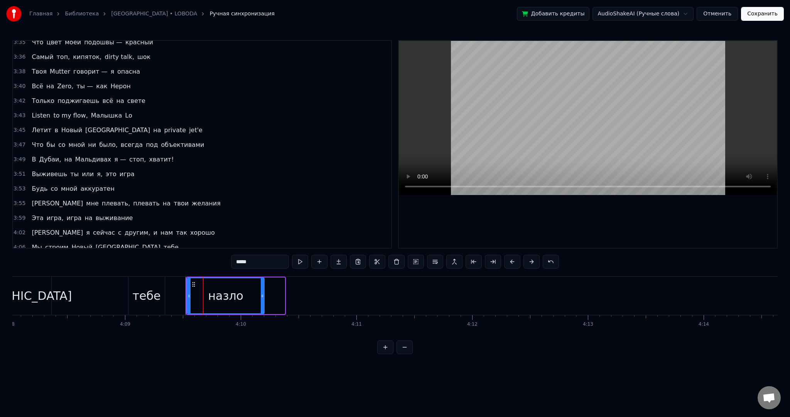
drag, startPoint x: 281, startPoint y: 297, endPoint x: 252, endPoint y: 293, distance: 29.2
click at [261, 295] on icon at bounding box center [262, 296] width 3 height 6
drag, startPoint x: 193, startPoint y: 283, endPoint x: 178, endPoint y: 283, distance: 15.0
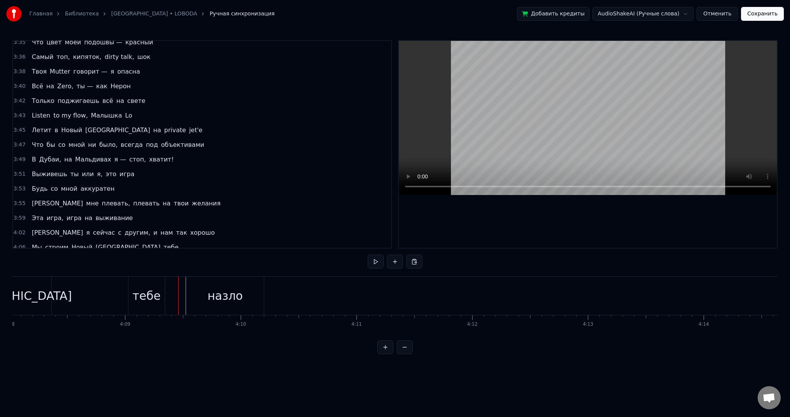
click at [202, 288] on div "назло" at bounding box center [225, 296] width 78 height 38
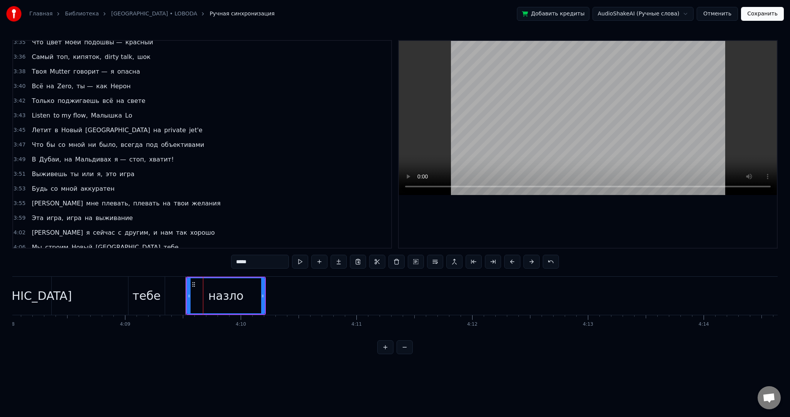
drag, startPoint x: 192, startPoint y: 284, endPoint x: 182, endPoint y: 284, distance: 10.0
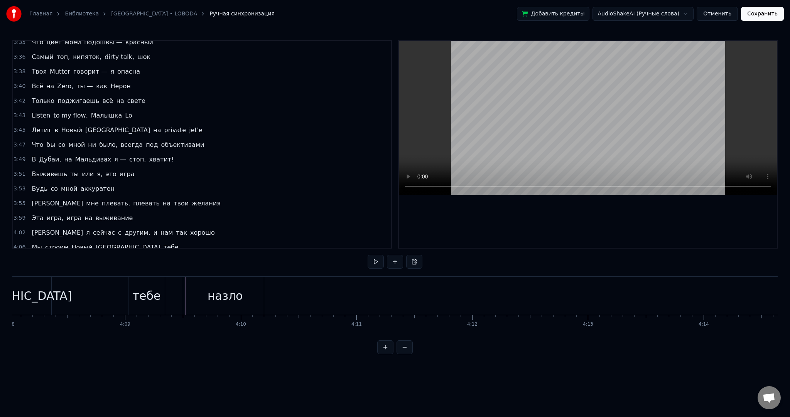
click at [196, 284] on div "назло" at bounding box center [225, 296] width 78 height 38
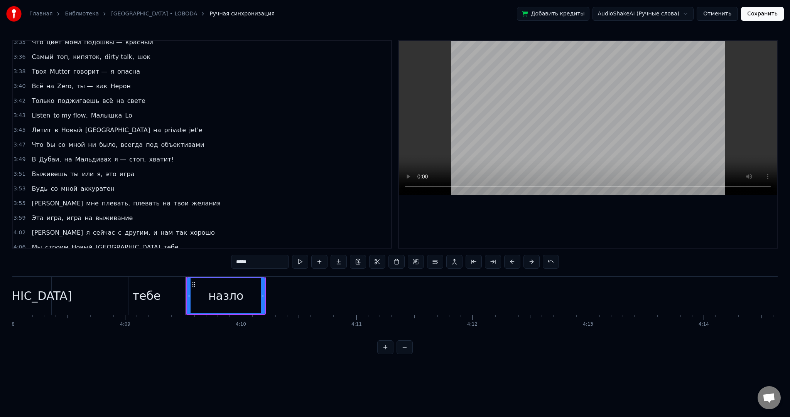
click at [191, 285] on icon at bounding box center [194, 285] width 6 height 6
click at [190, 284] on div "назло" at bounding box center [225, 295] width 77 height 35
click at [457, 263] on button at bounding box center [454, 262] width 16 height 14
click at [163, 243] on span "тебе" at bounding box center [171, 247] width 17 height 9
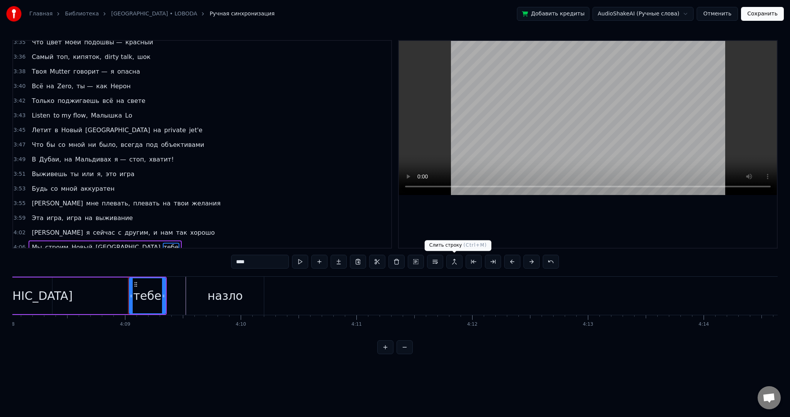
click at [454, 265] on button at bounding box center [454, 262] width 16 height 14
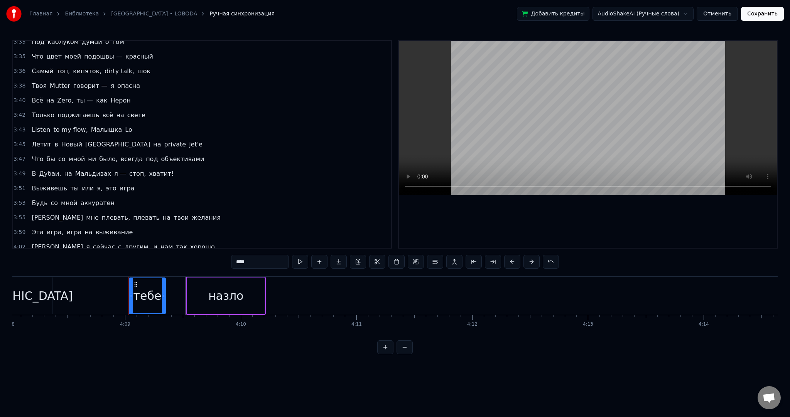
click at [202, 297] on div "назло" at bounding box center [226, 296] width 78 height 37
drag, startPoint x: 192, startPoint y: 283, endPoint x: 186, endPoint y: 283, distance: 6.2
click at [187, 283] on div "назло" at bounding box center [226, 296] width 78 height 37
click at [96, 257] on span "[GEOGRAPHIC_DATA]" at bounding box center [128, 261] width 66 height 9
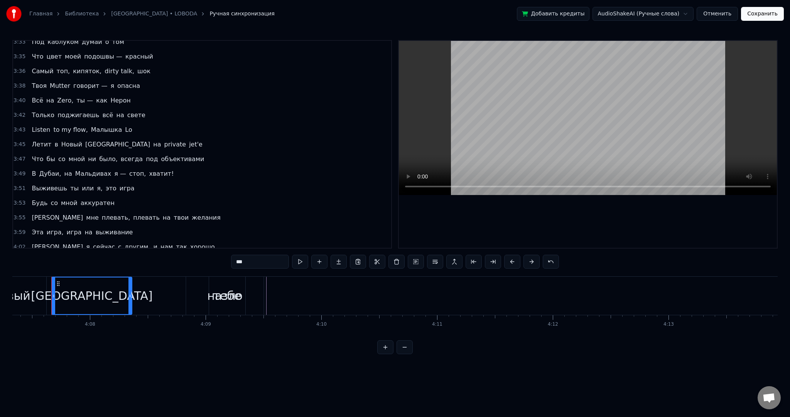
click at [35, 257] on span "Мы" at bounding box center [37, 261] width 12 height 9
type input "**"
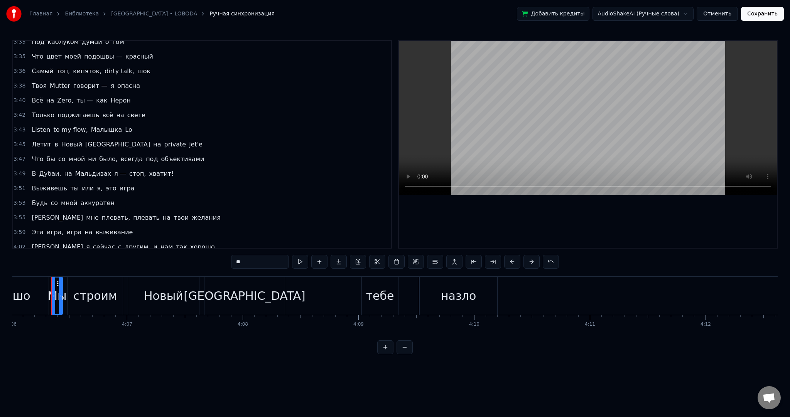
click at [49, 290] on div "Мы" at bounding box center [56, 295] width 19 height 17
click at [51, 290] on div at bounding box center [51, 296] width 0 height 38
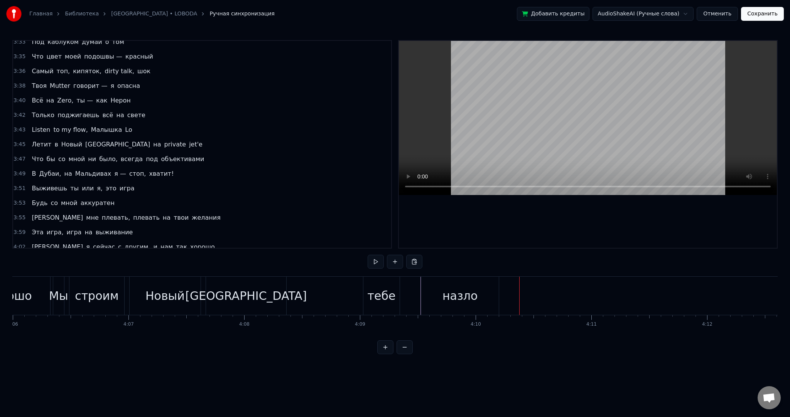
click at [549, 126] on video at bounding box center [588, 118] width 378 height 154
click at [764, 13] on button "Сохранить" at bounding box center [762, 14] width 43 height 14
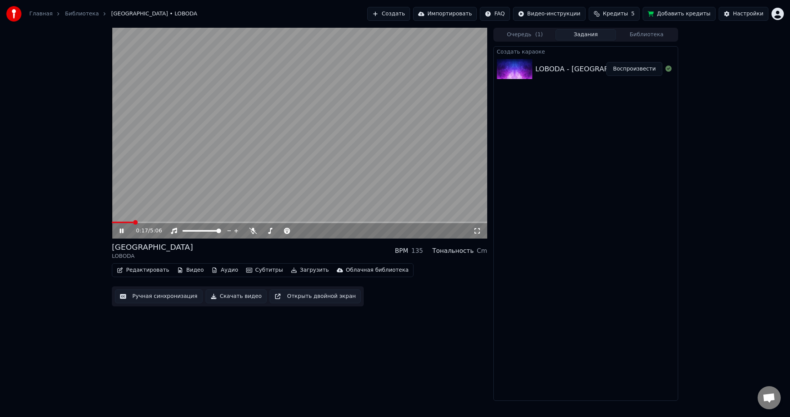
click at [263, 164] on video at bounding box center [299, 133] width 375 height 211
click at [292, 267] on button "Загрузить" at bounding box center [310, 270] width 44 height 11
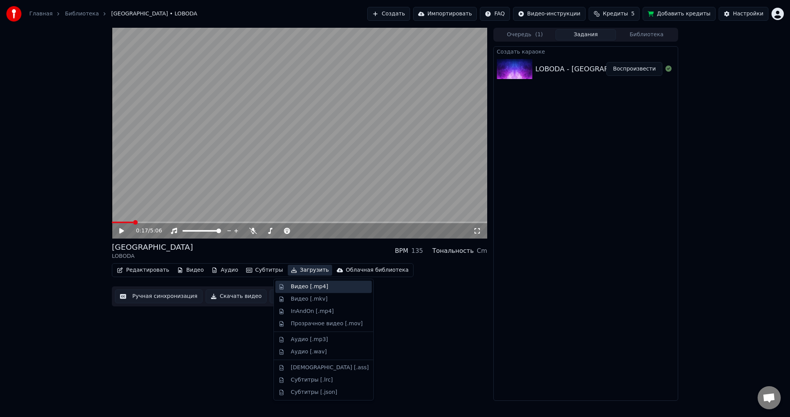
click at [301, 286] on div "Видео [.mp4]" at bounding box center [309, 287] width 37 height 8
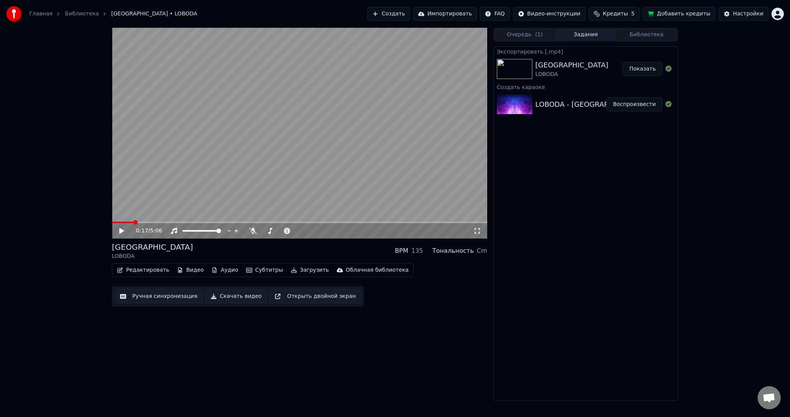
click at [248, 174] on video at bounding box center [299, 133] width 375 height 211
click at [295, 161] on video at bounding box center [299, 133] width 375 height 211
click at [650, 66] on button "Показать" at bounding box center [643, 69] width 40 height 14
